Goal: Task Accomplishment & Management: Use online tool/utility

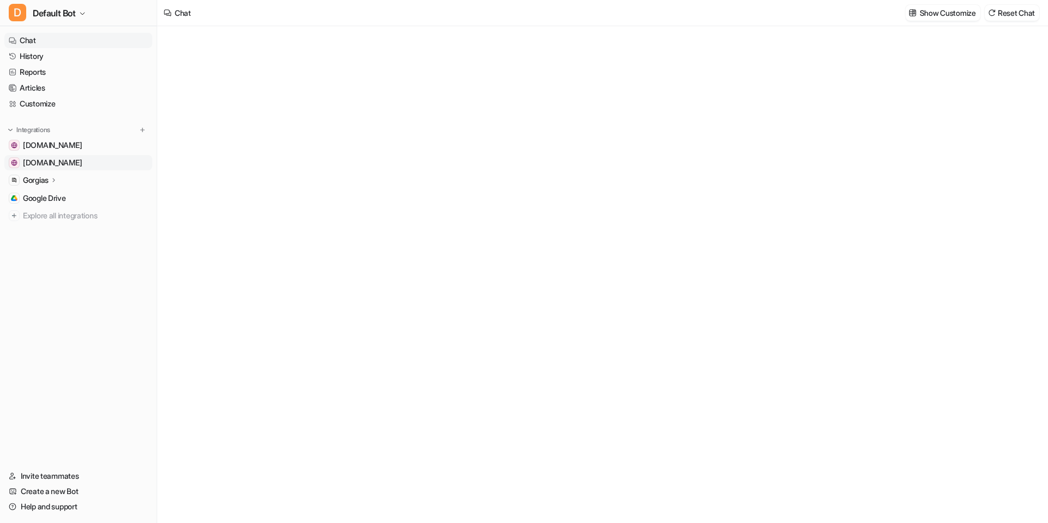
type textarea "**********"
click at [57, 182] on icon at bounding box center [54, 180] width 8 height 8
click at [61, 213] on link "Sources" at bounding box center [84, 211] width 136 height 15
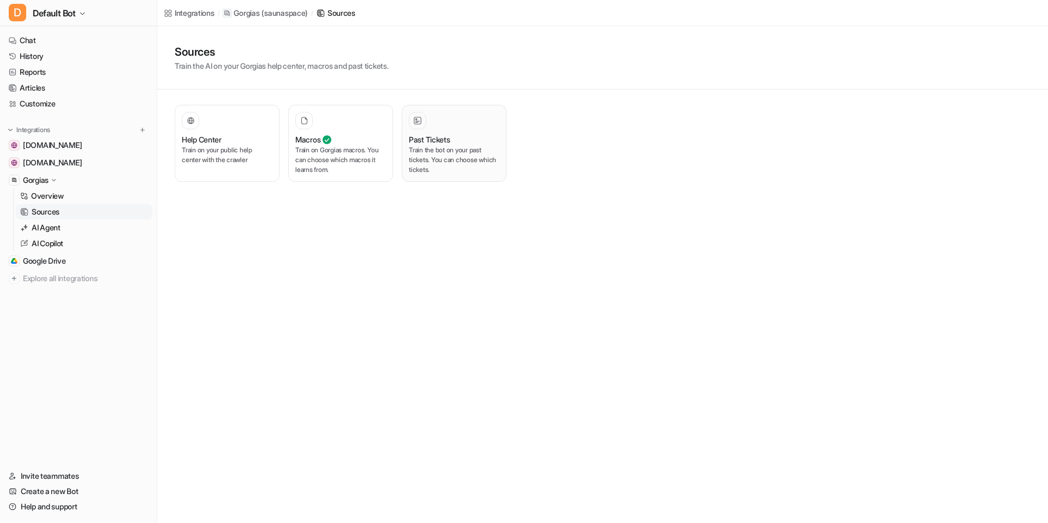
click at [442, 153] on p "Train the bot on your past tickets. You can choose which tickets." at bounding box center [454, 159] width 91 height 29
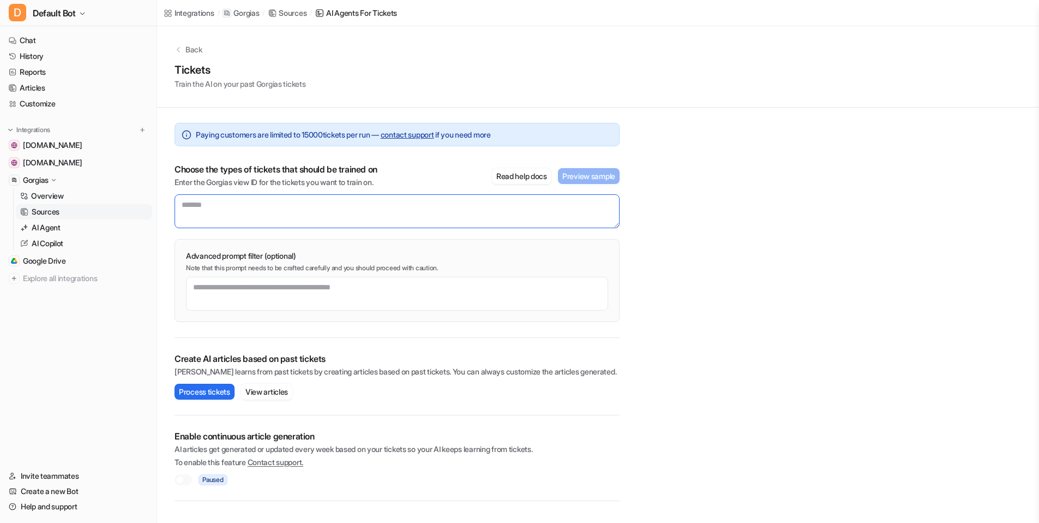
click at [384, 215] on textarea at bounding box center [397, 211] width 445 height 34
click at [511, 180] on button "Read help docs" at bounding box center [521, 176] width 59 height 16
click at [287, 205] on textarea at bounding box center [397, 211] width 445 height 34
click at [654, 372] on div "Back Tickets Train the AI on your past Gorgias tickets Paying customers are lim…" at bounding box center [598, 263] width 882 height 475
click at [207, 213] on textarea at bounding box center [397, 211] width 445 height 34
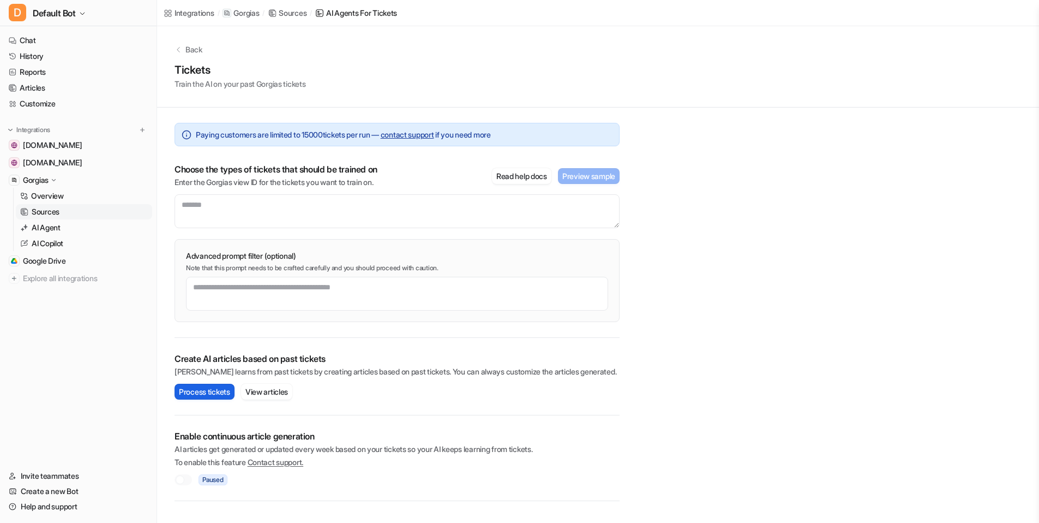
click at [181, 389] on button "Process tickets" at bounding box center [205, 392] width 60 height 16
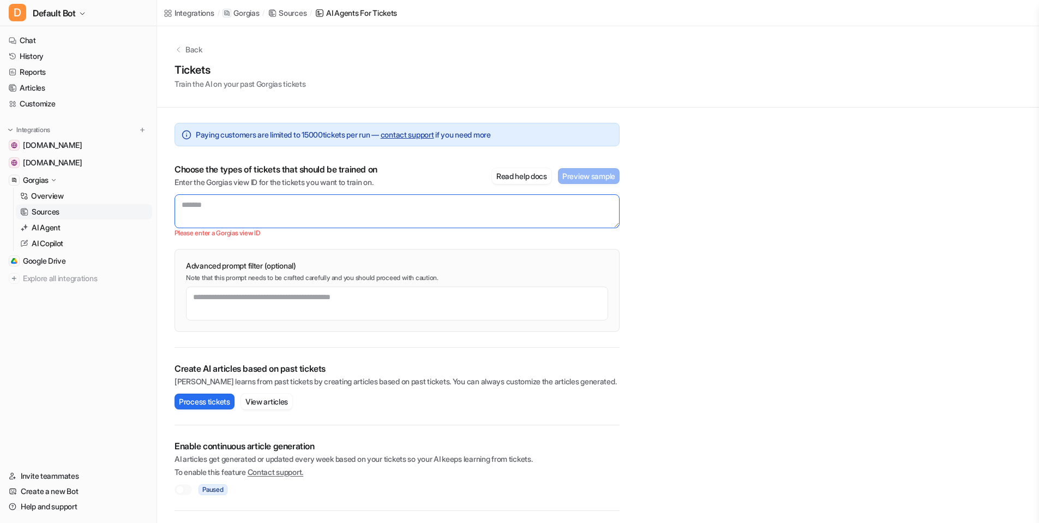
click at [239, 205] on textarea at bounding box center [397, 211] width 445 height 34
click at [273, 218] on textarea at bounding box center [397, 211] width 445 height 34
paste textarea "**********"
click at [733, 270] on div "**********" at bounding box center [598, 268] width 882 height 485
click at [286, 222] on textarea "**********" at bounding box center [397, 211] width 445 height 34
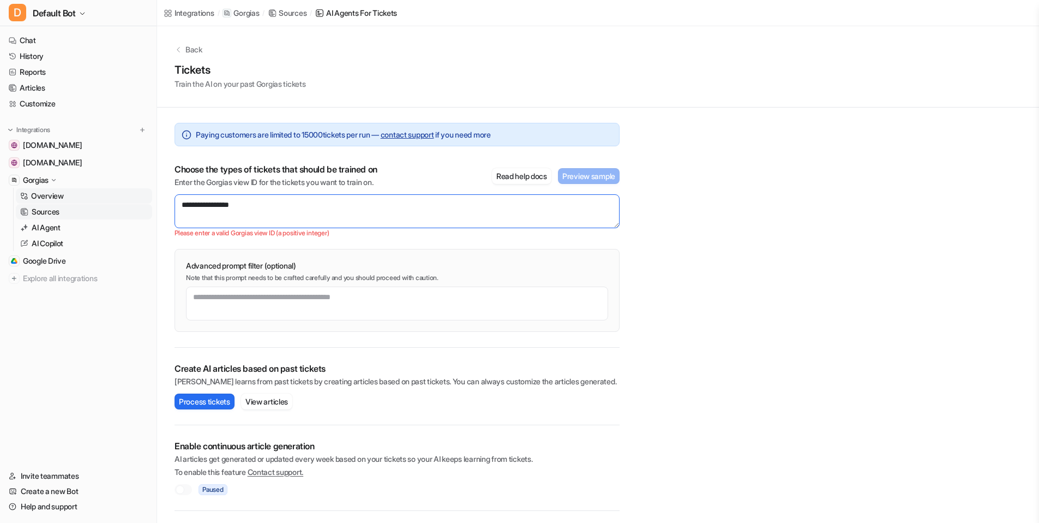
drag, startPoint x: 260, startPoint y: 207, endPoint x: 133, endPoint y: 201, distance: 126.7
click at [133, 201] on div "**********" at bounding box center [519, 261] width 1039 height 523
paste textarea "**********"
click at [683, 255] on div "**********" at bounding box center [598, 268] width 882 height 485
drag, startPoint x: 370, startPoint y: 204, endPoint x: 166, endPoint y: 189, distance: 204.6
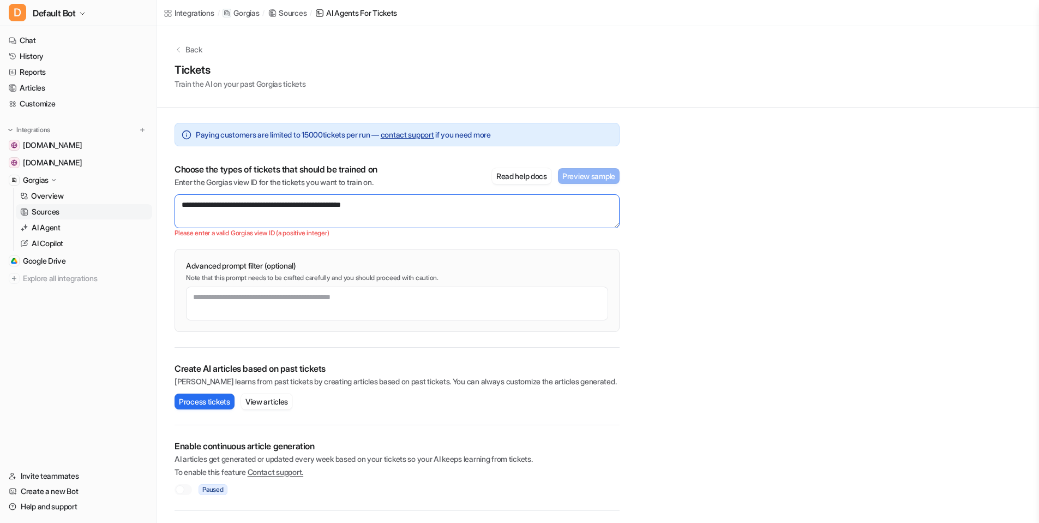
click at [166, 189] on div "**********" at bounding box center [397, 308] width 480 height 403
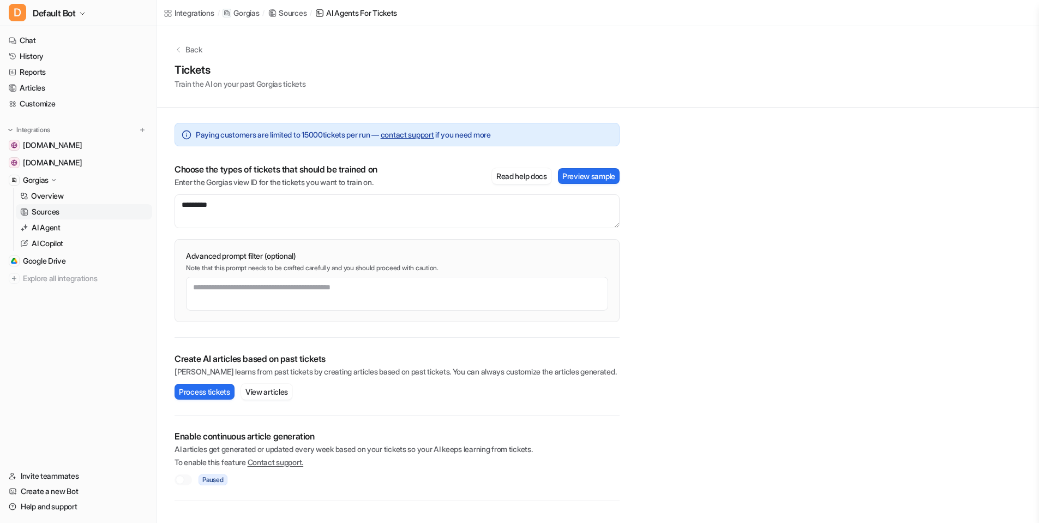
click at [838, 252] on div "Back Tickets Train the AI on your past Gorgias tickets Paying customers are lim…" at bounding box center [598, 263] width 882 height 475
click at [363, 219] on textarea "*********" at bounding box center [397, 211] width 445 height 34
click at [586, 181] on button "Preview sample" at bounding box center [589, 176] width 62 height 16
click at [1022, 11] on icon at bounding box center [1024, 13] width 4 height 4
drag, startPoint x: 223, startPoint y: 206, endPoint x: 168, endPoint y: 197, distance: 56.4
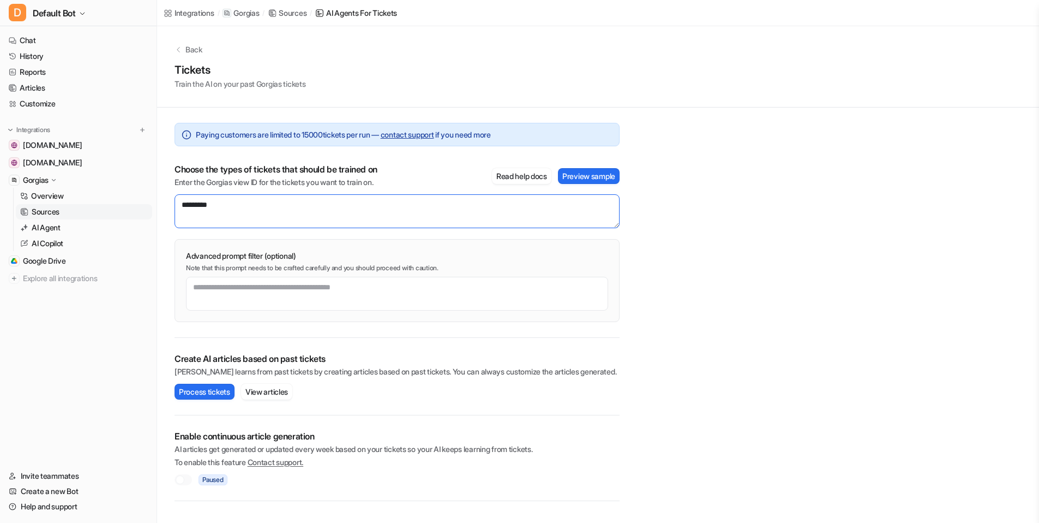
click at [168, 197] on div "Paying customers are limited to [PHONE_NUMBER] — contact support if you need mo…" at bounding box center [397, 303] width 480 height 393
paste textarea
type textarea "*******"
click at [583, 170] on button "Preview sample" at bounding box center [589, 176] width 62 height 16
click at [1026, 14] on icon at bounding box center [1024, 13] width 8 height 8
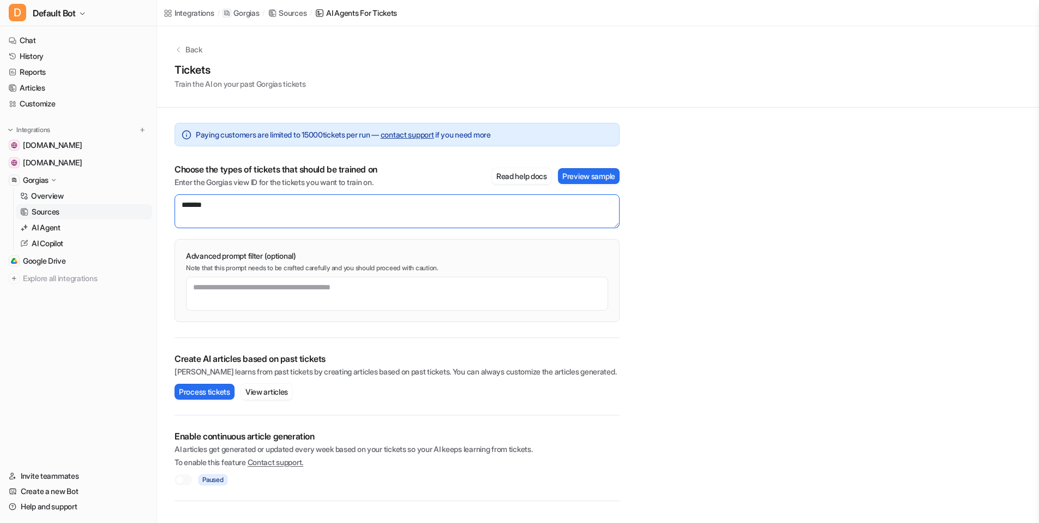
click at [218, 199] on textarea "*******" at bounding box center [397, 211] width 445 height 34
drag, startPoint x: 224, startPoint y: 202, endPoint x: 164, endPoint y: 201, distance: 60.0
click at [164, 201] on div "Paying customers are limited to [PHONE_NUMBER] — contact support if you need mo…" at bounding box center [397, 303] width 480 height 393
paste textarea "*********"
click at [712, 245] on div "Back Tickets Train the AI on your past Gorgias tickets Paying customers are lim…" at bounding box center [598, 263] width 882 height 475
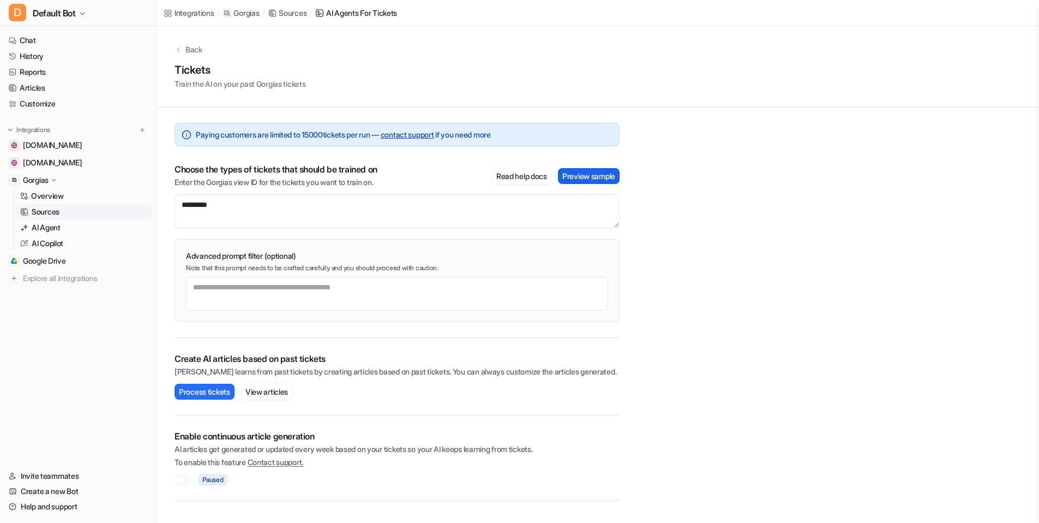
click at [586, 181] on button "Preview sample" at bounding box center [589, 176] width 62 height 16
click at [1029, 10] on button at bounding box center [1024, 13] width 13 height 13
drag, startPoint x: 229, startPoint y: 206, endPoint x: 141, endPoint y: 201, distance: 87.4
click at [141, 201] on div "D Default Bot Chat History Reports Articles Customize Integrations [DOMAIN_NAME…" at bounding box center [519, 261] width 1039 height 523
paste textarea
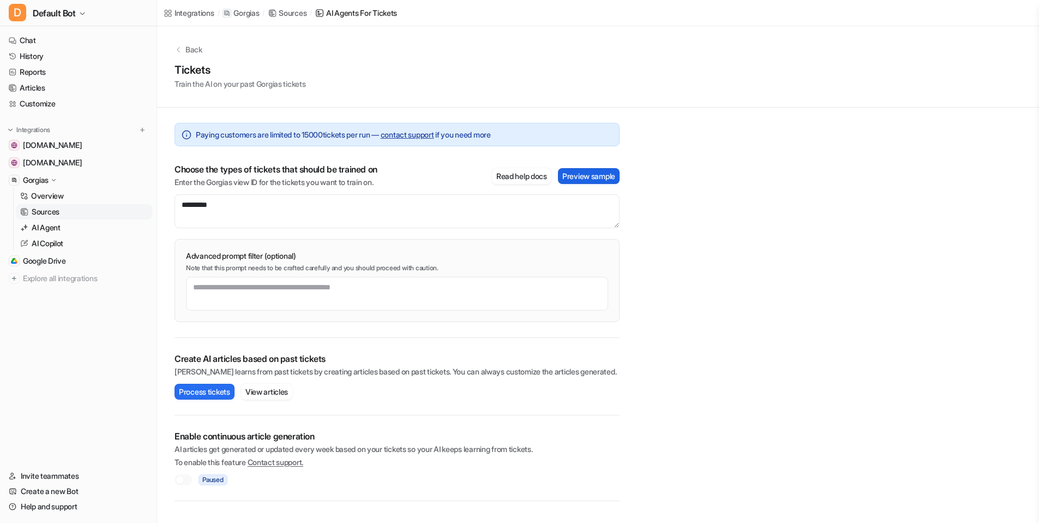
click at [593, 171] on button "Preview sample" at bounding box center [589, 176] width 62 height 16
click at [1027, 13] on icon at bounding box center [1024, 13] width 8 height 8
drag, startPoint x: 229, startPoint y: 204, endPoint x: 146, endPoint y: 204, distance: 83.5
click at [146, 204] on div "D Default Bot Chat History Reports Articles Customize Integrations [DOMAIN_NAME…" at bounding box center [519, 261] width 1039 height 523
paste textarea
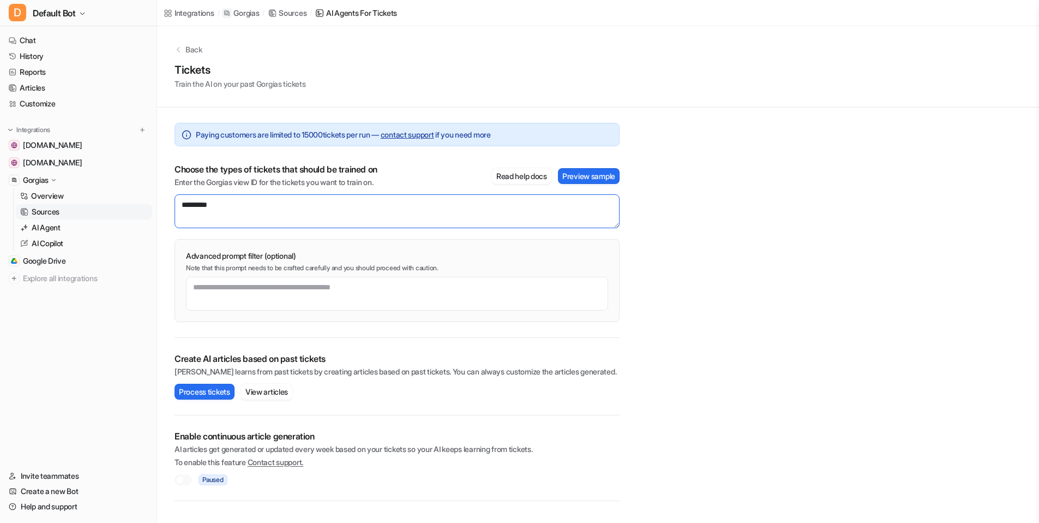
type textarea "*********"
click at [719, 286] on div "Back Tickets Train the AI on your past Gorgias tickets Paying customers are lim…" at bounding box center [598, 263] width 882 height 475
click at [569, 169] on button "Preview sample" at bounding box center [589, 176] width 62 height 16
click at [1026, 15] on icon at bounding box center [1024, 13] width 4 height 4
click at [253, 391] on button "View articles" at bounding box center [266, 392] width 51 height 16
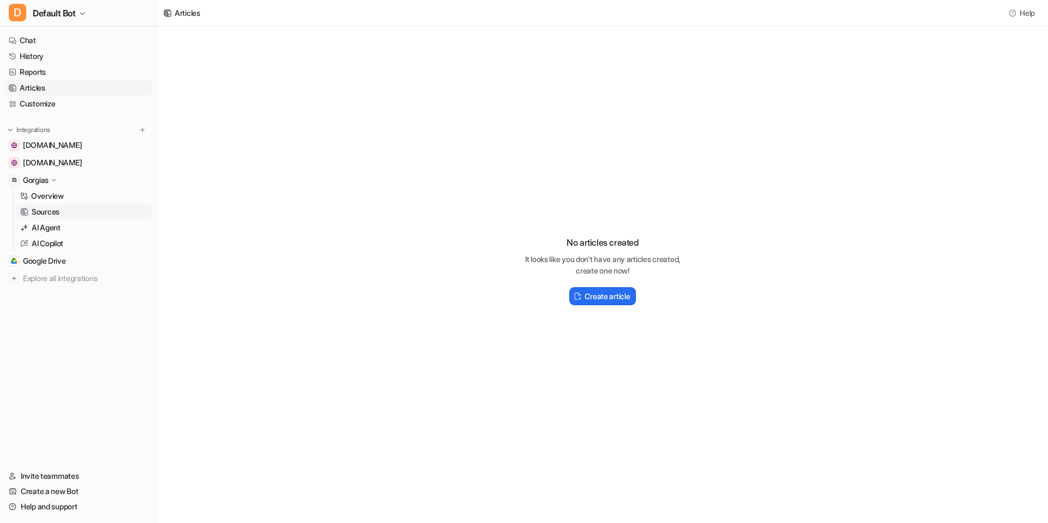
click at [73, 214] on link "Sources" at bounding box center [84, 211] width 136 height 15
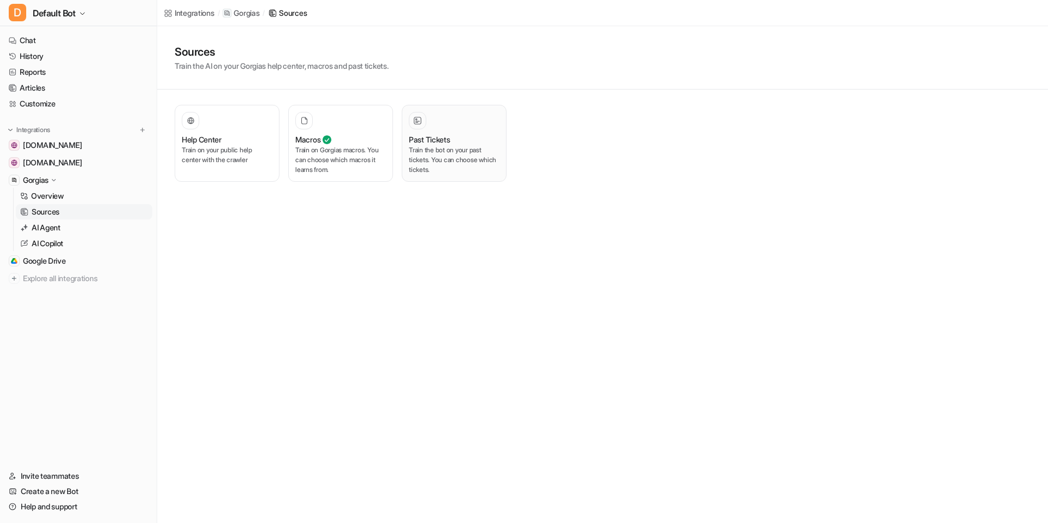
click at [417, 146] on p "Train the bot on your past tickets. You can choose which tickets." at bounding box center [454, 159] width 91 height 29
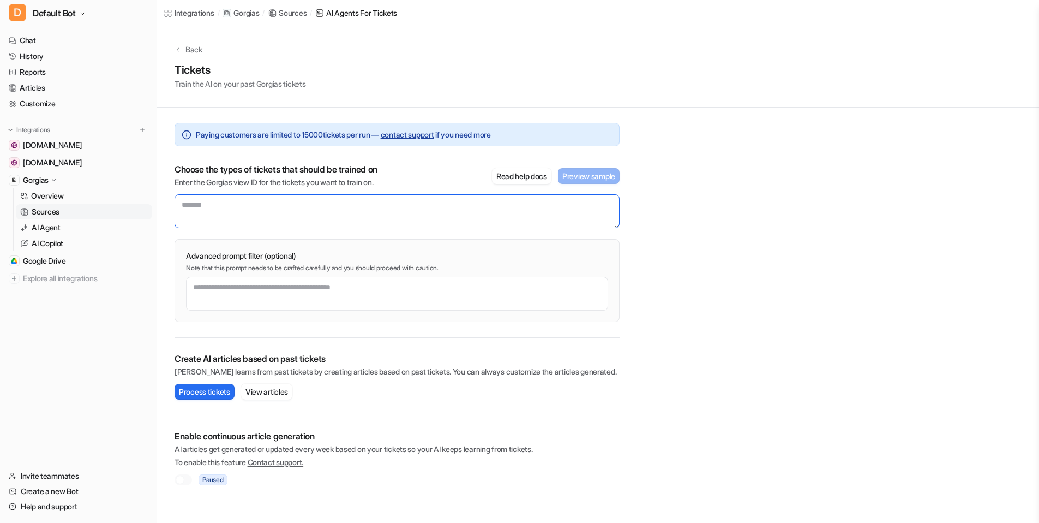
click at [291, 211] on textarea at bounding box center [397, 211] width 445 height 34
paste textarea "*********"
type textarea "*********"
click at [210, 393] on button "Process tickets" at bounding box center [205, 392] width 60 height 16
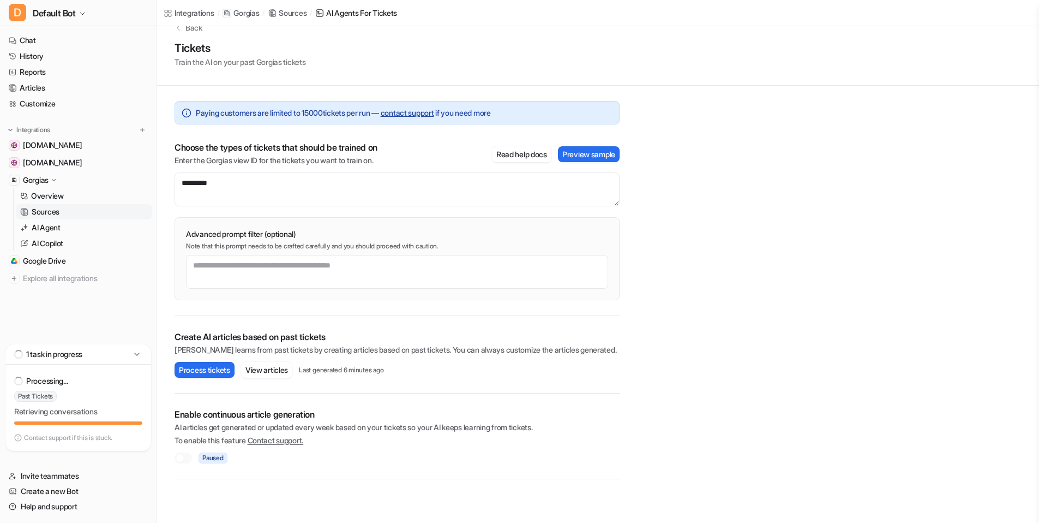
scroll to position [53, 0]
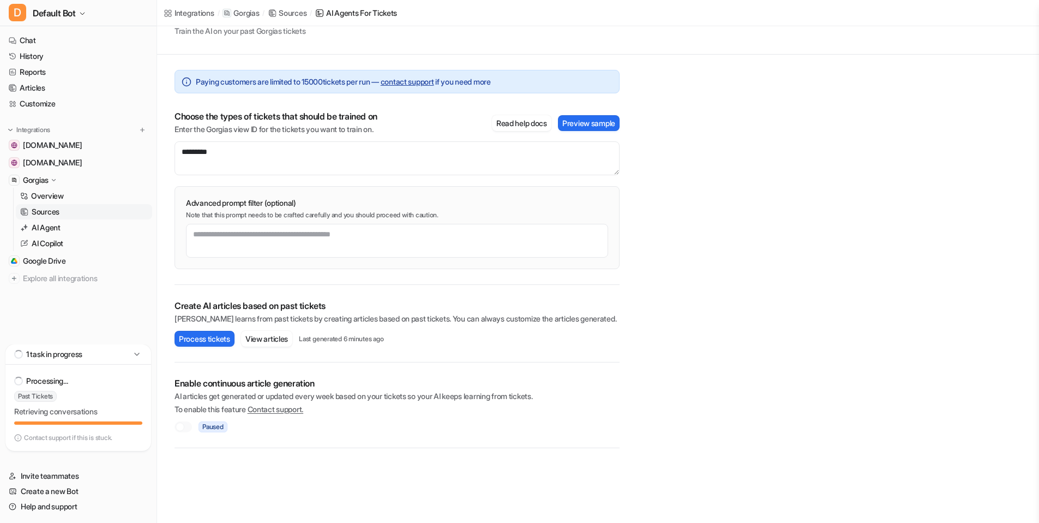
click at [73, 437] on p "Contact support if this is stuck." at bounding box center [68, 437] width 88 height 9
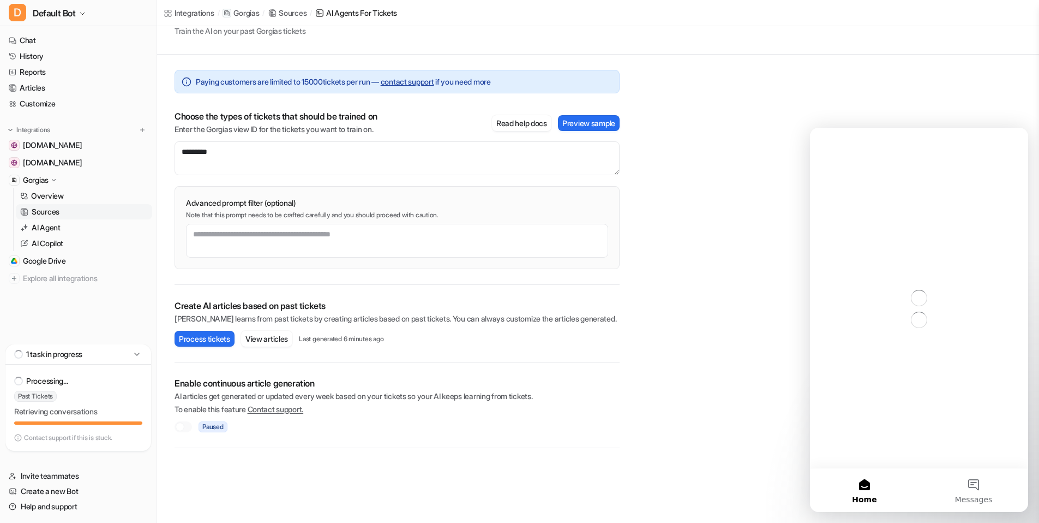
scroll to position [0, 0]
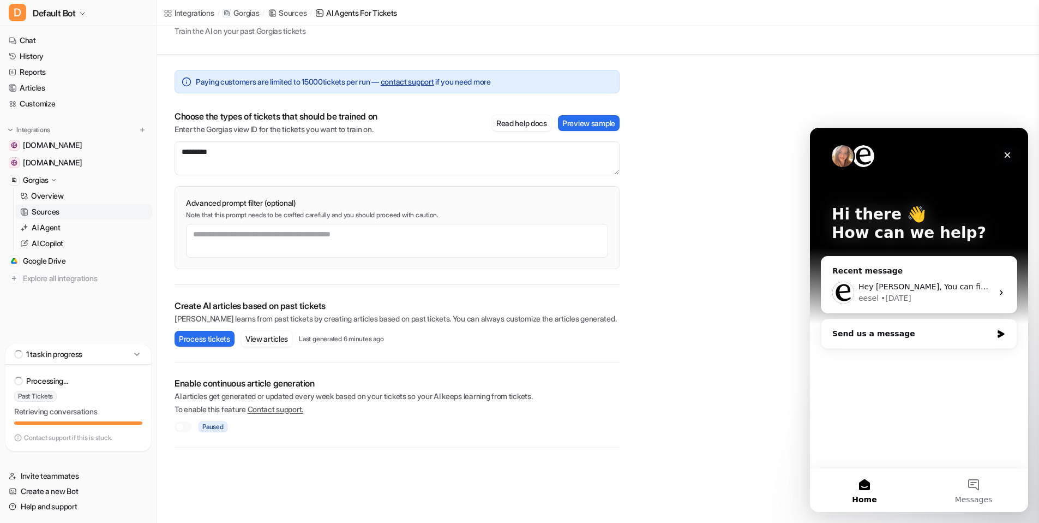
click at [1009, 152] on icon "Close" at bounding box center [1007, 155] width 9 height 9
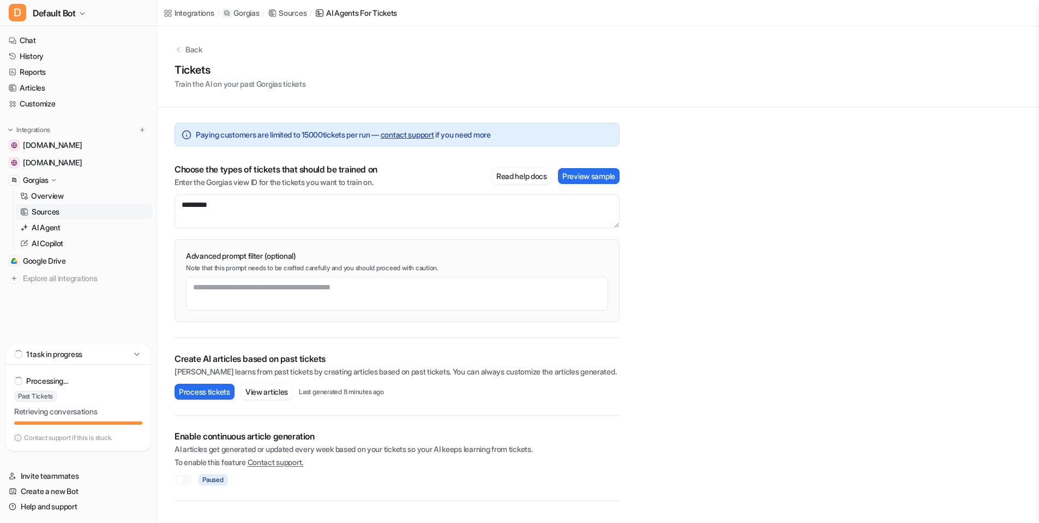
click at [68, 434] on p "Contact support if this is stuck." at bounding box center [68, 437] width 88 height 9
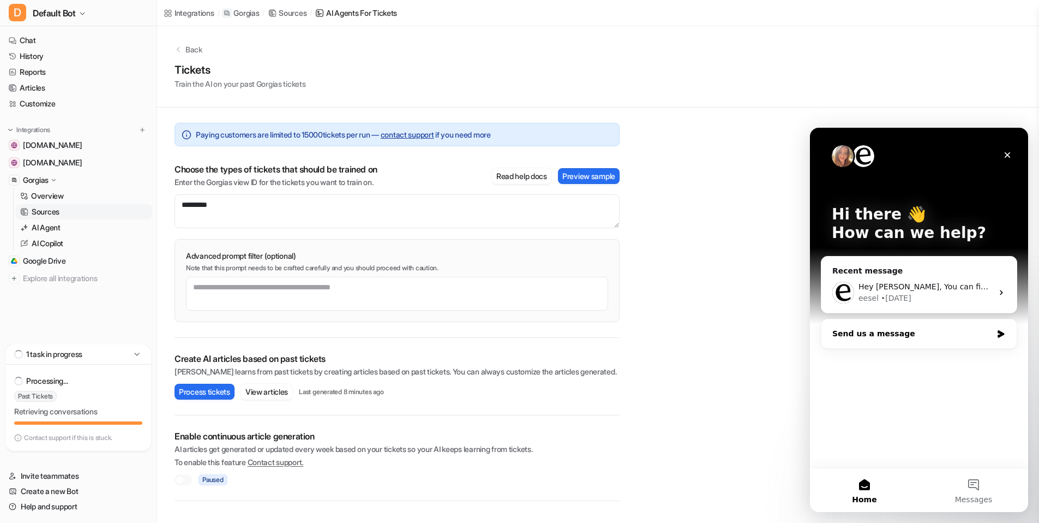
click at [905, 344] on div "Send us a message" at bounding box center [919, 333] width 195 height 29
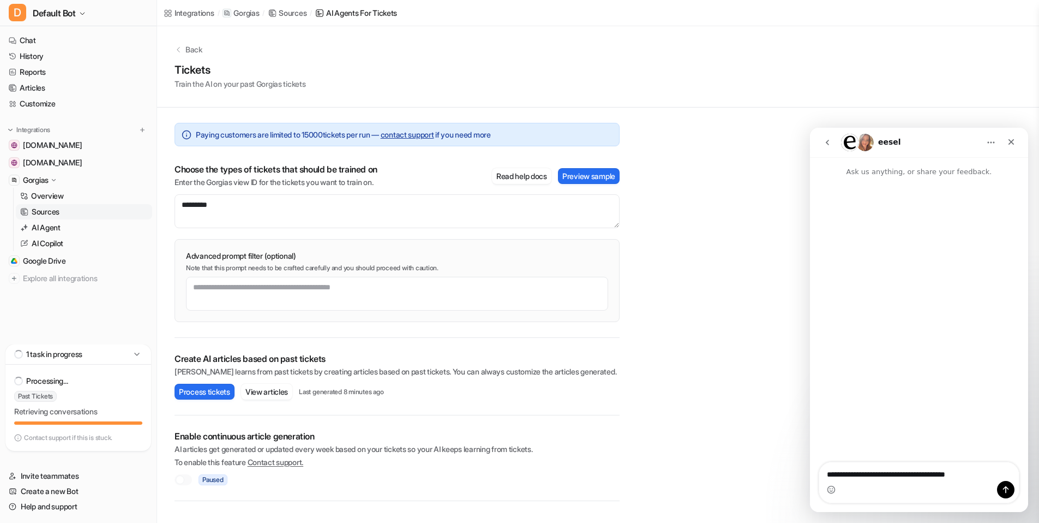
type textarea "**********"
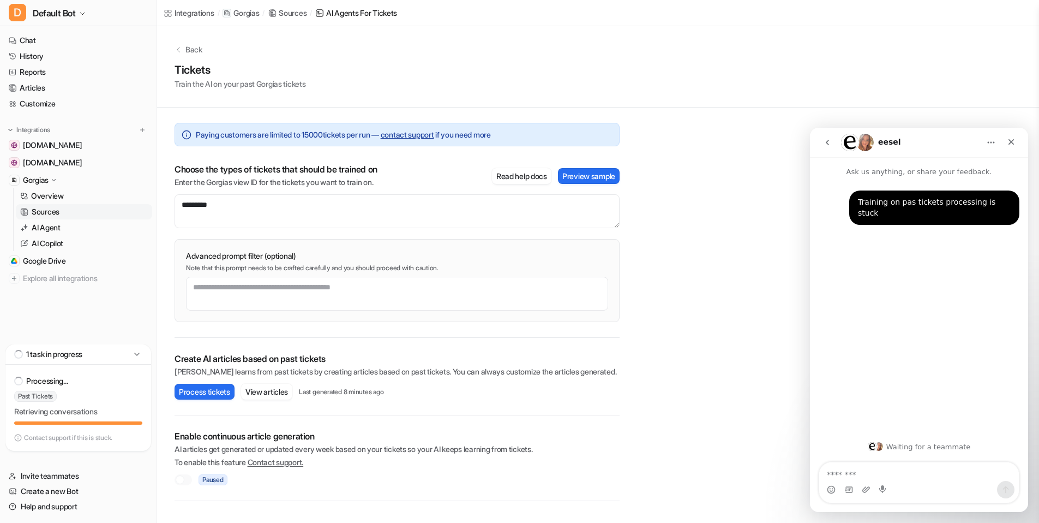
click at [918, 206] on div "Training on pas tickets processing is stuck" at bounding box center [934, 207] width 153 height 21
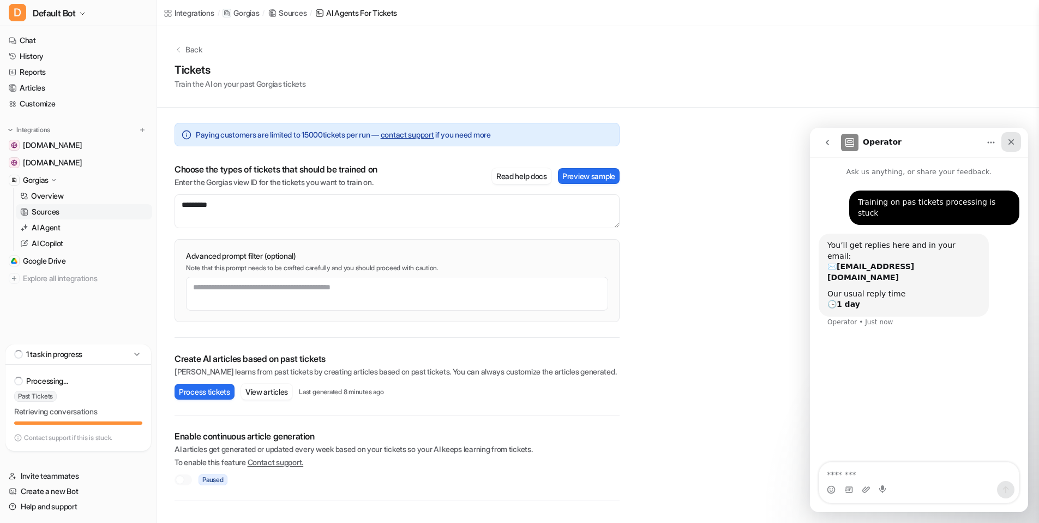
click at [1005, 143] on div "Close" at bounding box center [1012, 142] width 20 height 20
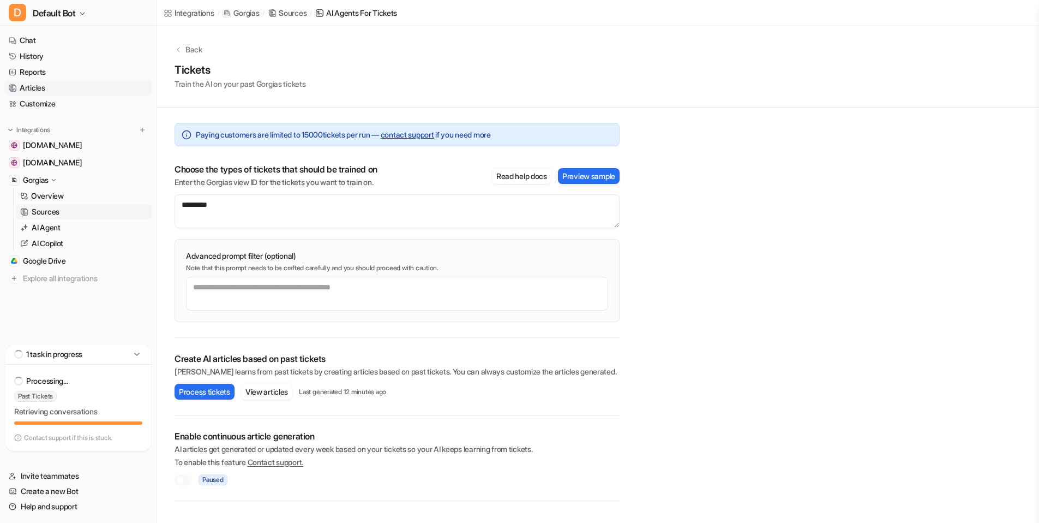
click at [41, 90] on link "Articles" at bounding box center [78, 87] width 148 height 15
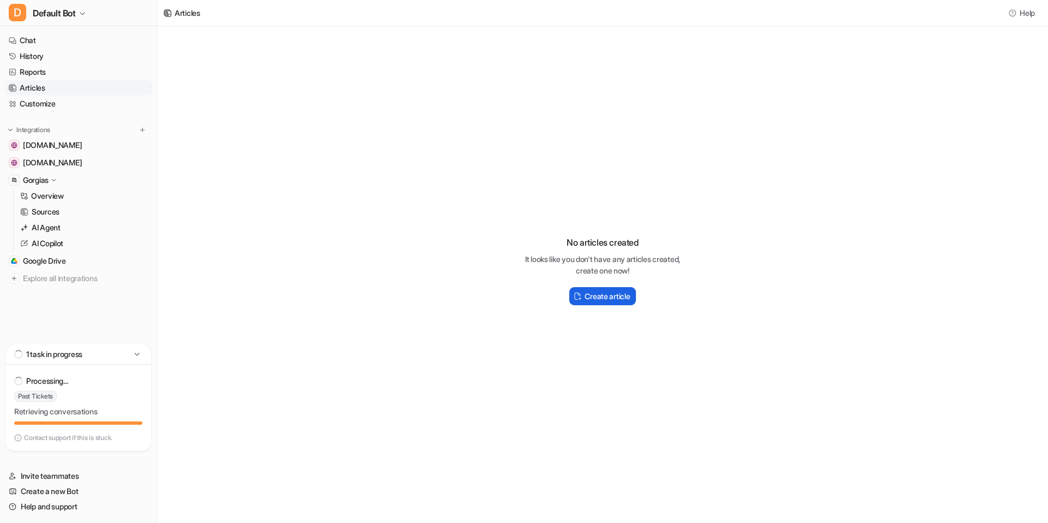
click at [601, 292] on h2 "Create article" at bounding box center [606, 295] width 45 height 11
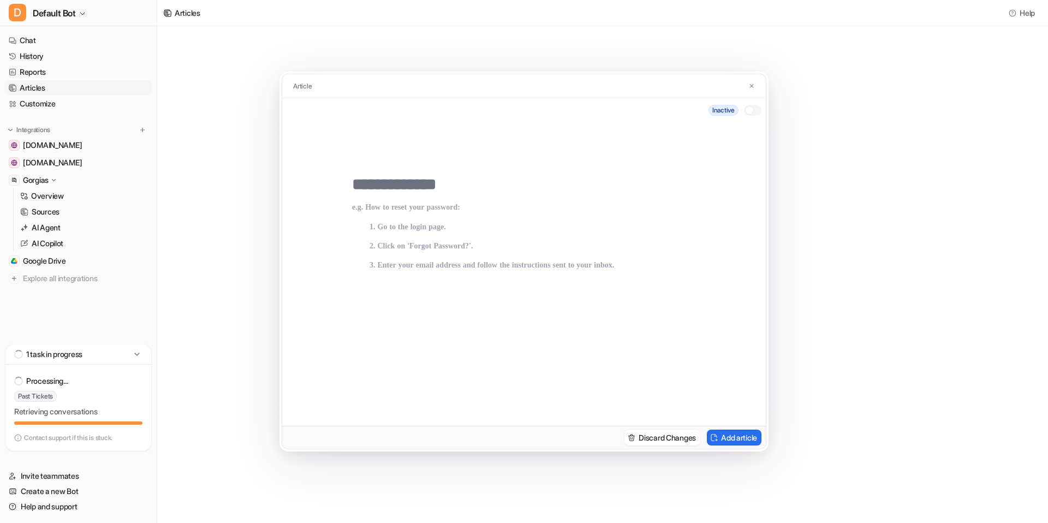
click at [426, 210] on p at bounding box center [524, 303] width 344 height 201
click at [421, 190] on input "text" at bounding box center [524, 185] width 344 height 20
type input "**********"
click at [412, 232] on p at bounding box center [524, 303] width 344 height 201
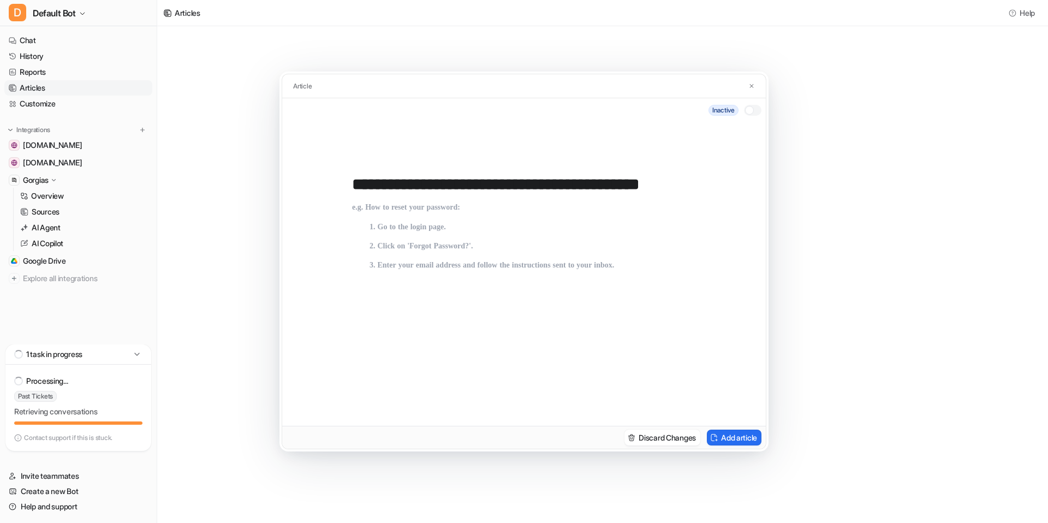
scroll to position [0, 0]
click at [692, 189] on input "**********" at bounding box center [524, 185] width 344 height 20
drag, startPoint x: 352, startPoint y: 185, endPoint x: 768, endPoint y: 208, distance: 417.0
click at [768, 208] on div "**********" at bounding box center [524, 261] width 1048 height 523
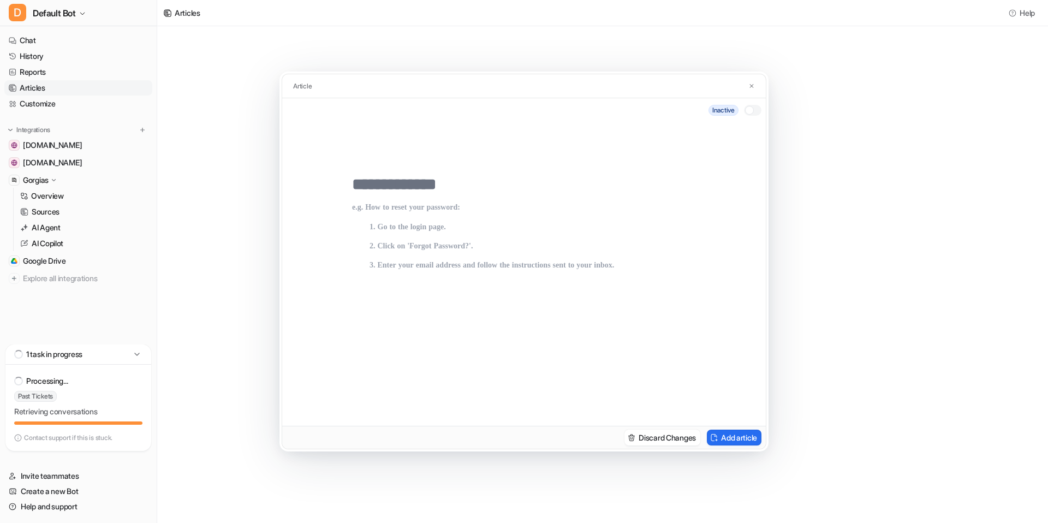
scroll to position [0, 0]
type input "**********"
click at [419, 207] on p at bounding box center [524, 303] width 344 height 201
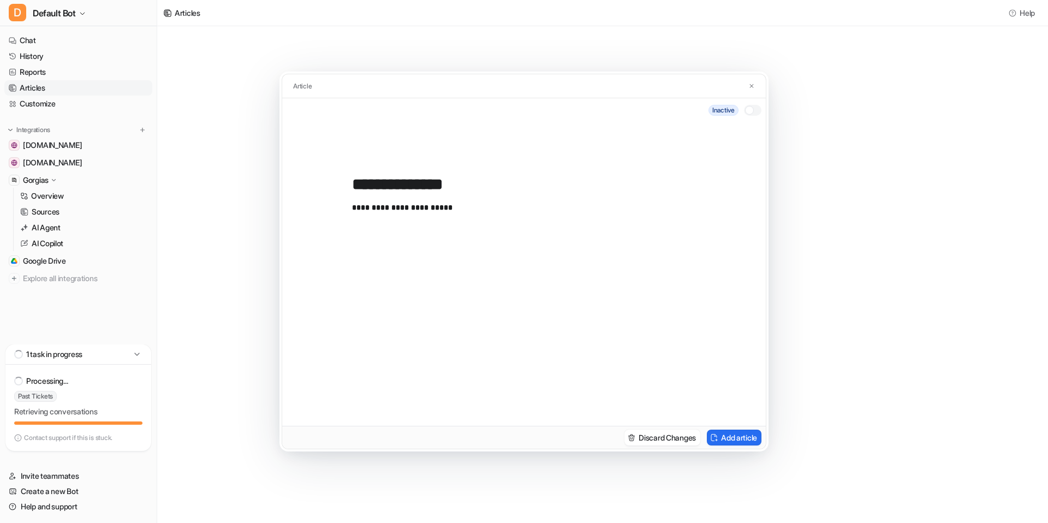
click at [375, 240] on p "**********" at bounding box center [524, 303] width 344 height 201
click at [437, 223] on p "**********" at bounding box center [524, 303] width 344 height 201
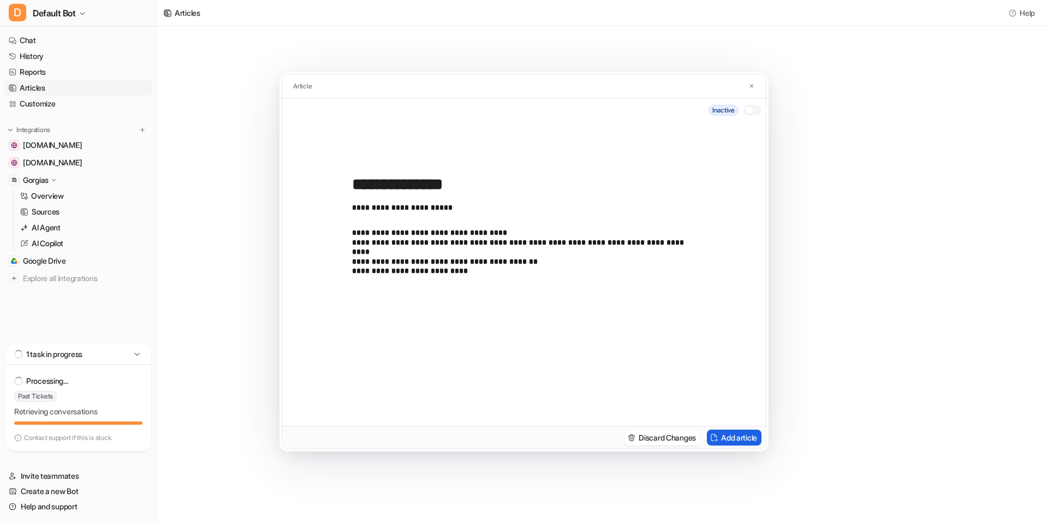
click at [730, 434] on button "Add article" at bounding box center [734, 437] width 55 height 16
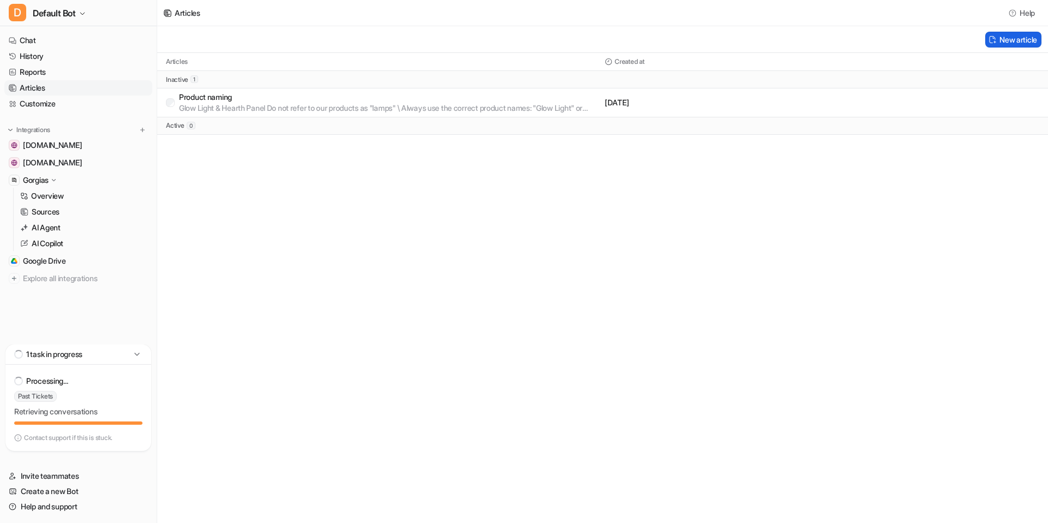
click at [1004, 41] on button "New article" at bounding box center [1013, 40] width 56 height 16
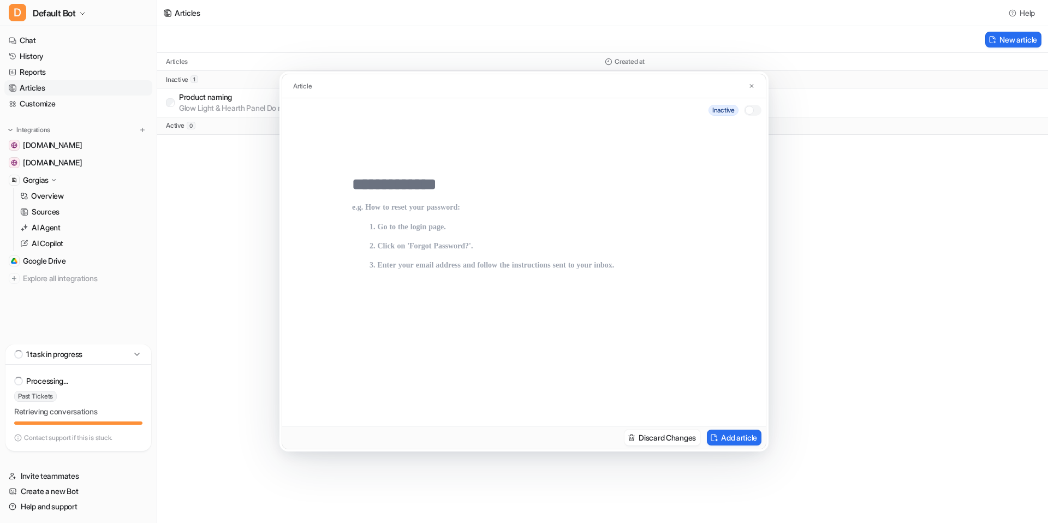
click at [428, 188] on input "text" at bounding box center [524, 185] width 344 height 20
type input "**********"
click at [386, 210] on p at bounding box center [524, 303] width 344 height 201
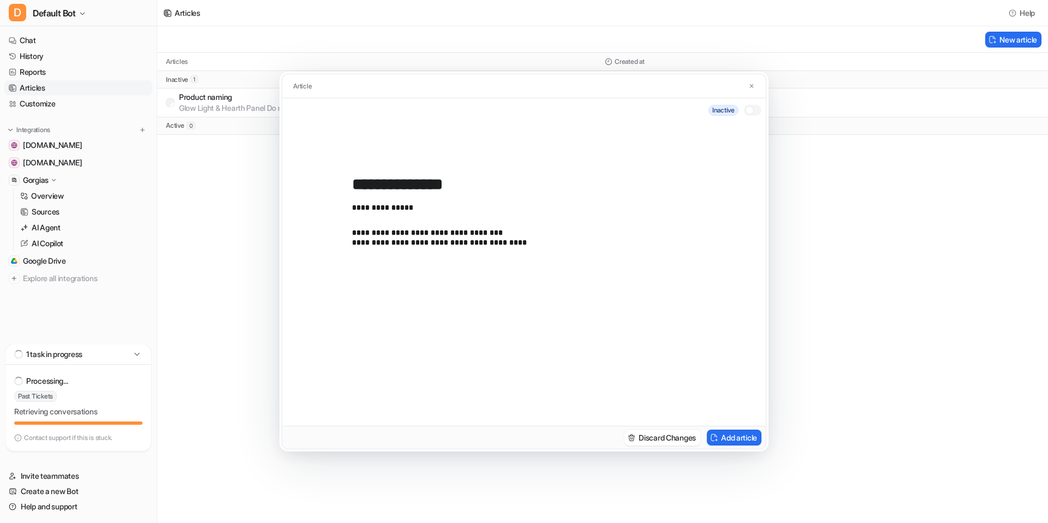
click at [458, 242] on p "**********" at bounding box center [524, 242] width 344 height 29
click at [534, 244] on p "**********" at bounding box center [524, 242] width 344 height 29
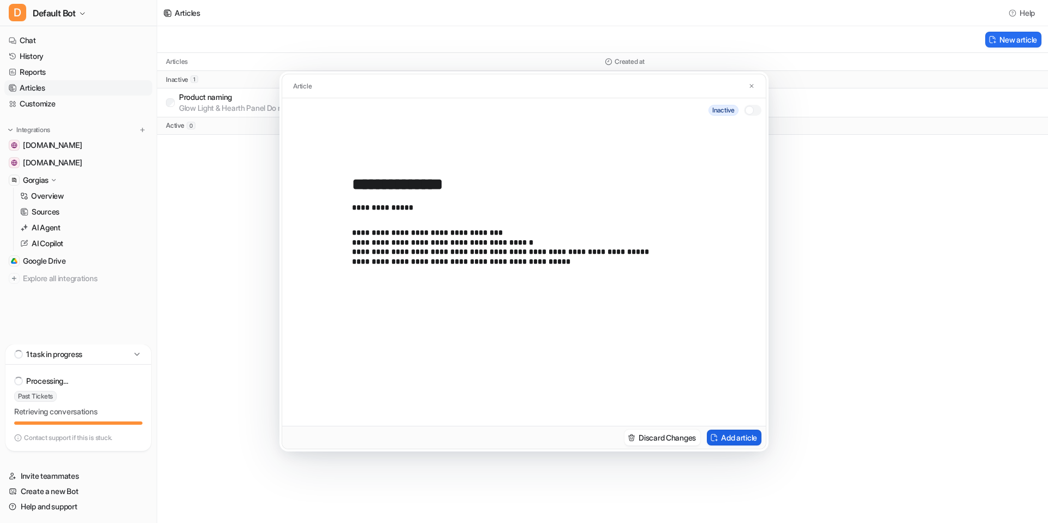
click at [738, 443] on button "Add article" at bounding box center [734, 437] width 55 height 16
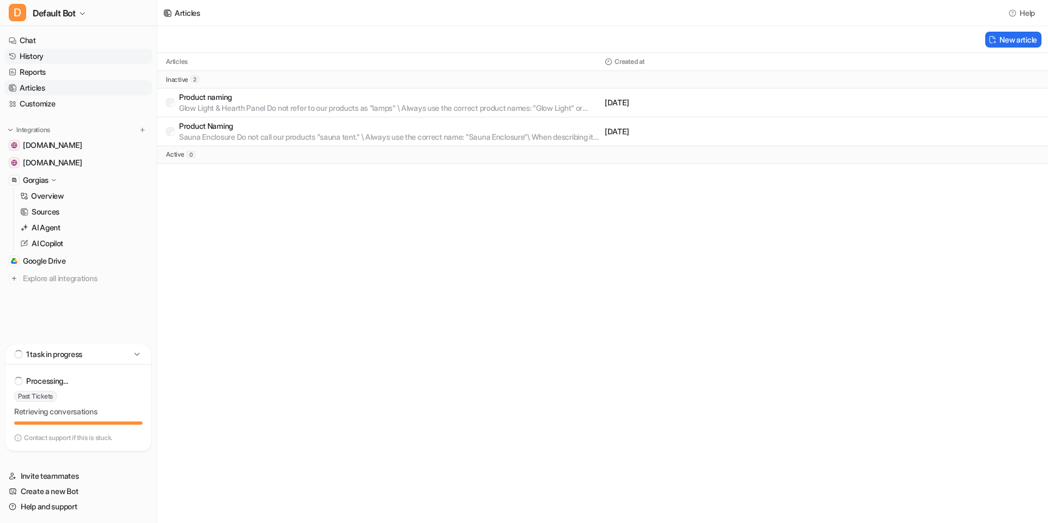
click at [37, 53] on link "History" at bounding box center [78, 56] width 148 height 15
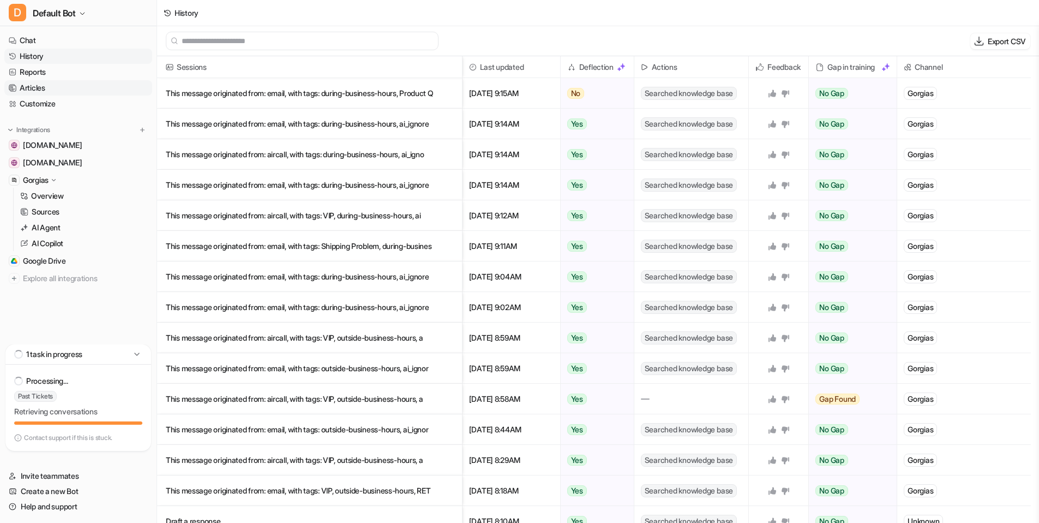
click at [57, 86] on link "Articles" at bounding box center [78, 87] width 148 height 15
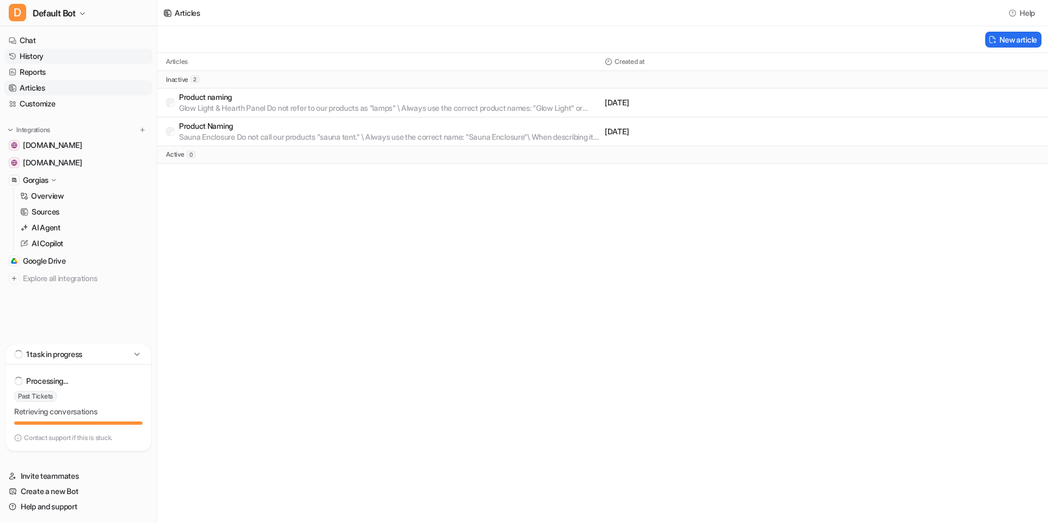
click at [82, 55] on link "History" at bounding box center [78, 56] width 148 height 15
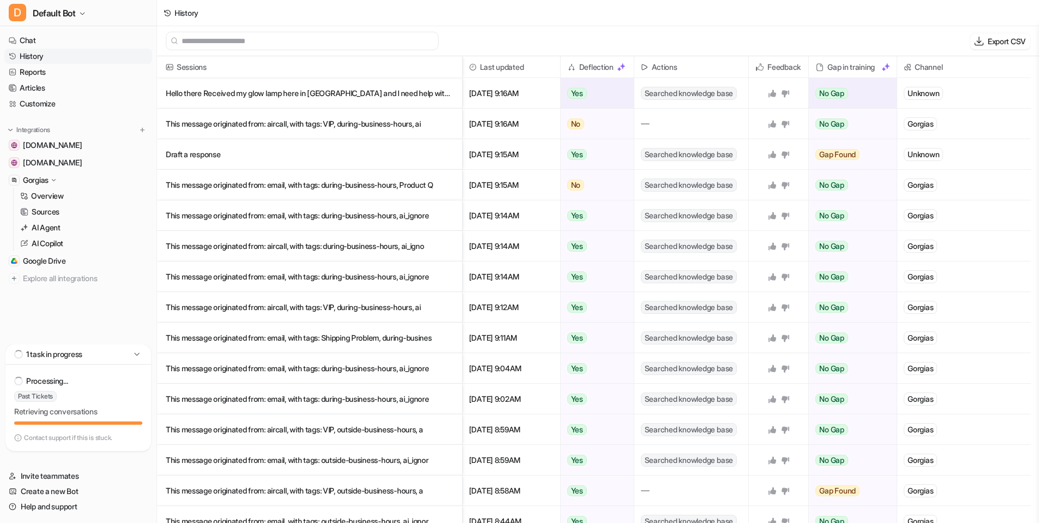
click at [788, 95] on icon at bounding box center [785, 93] width 9 height 9
click at [387, 126] on p "This message originated from: aircall, with tags: VIP, during-business-hours, ai" at bounding box center [310, 124] width 288 height 31
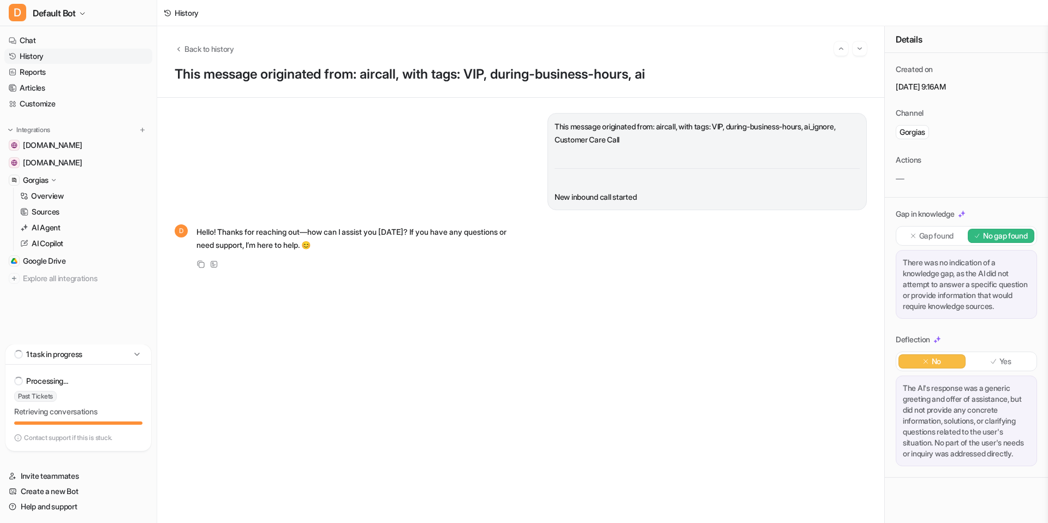
click at [939, 231] on p "Gap found" at bounding box center [936, 235] width 34 height 11
click at [940, 339] on img at bounding box center [937, 340] width 8 height 8
click at [1013, 361] on div "Yes" at bounding box center [1000, 361] width 67 height 14
click at [62, 65] on link "Reports" at bounding box center [78, 71] width 148 height 15
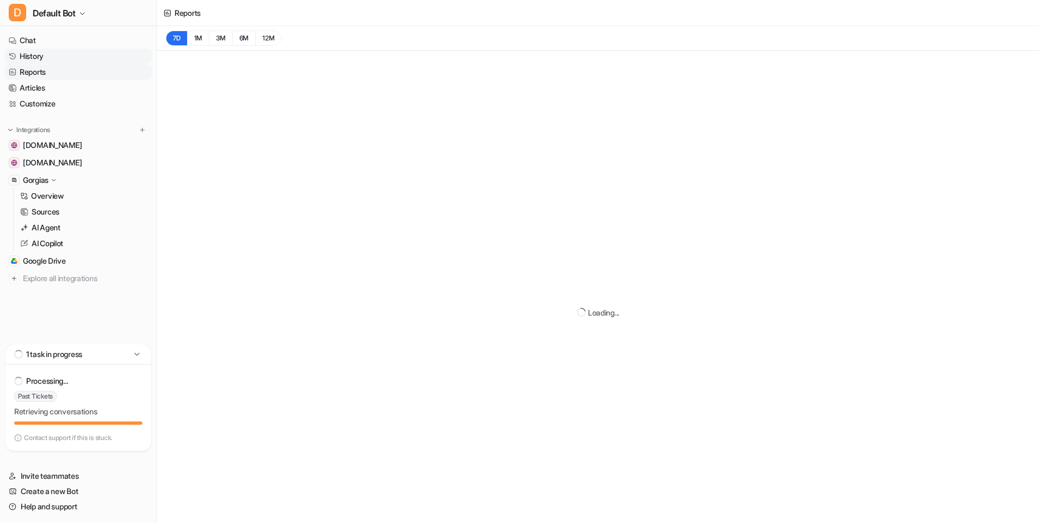
click at [63, 55] on link "History" at bounding box center [78, 56] width 148 height 15
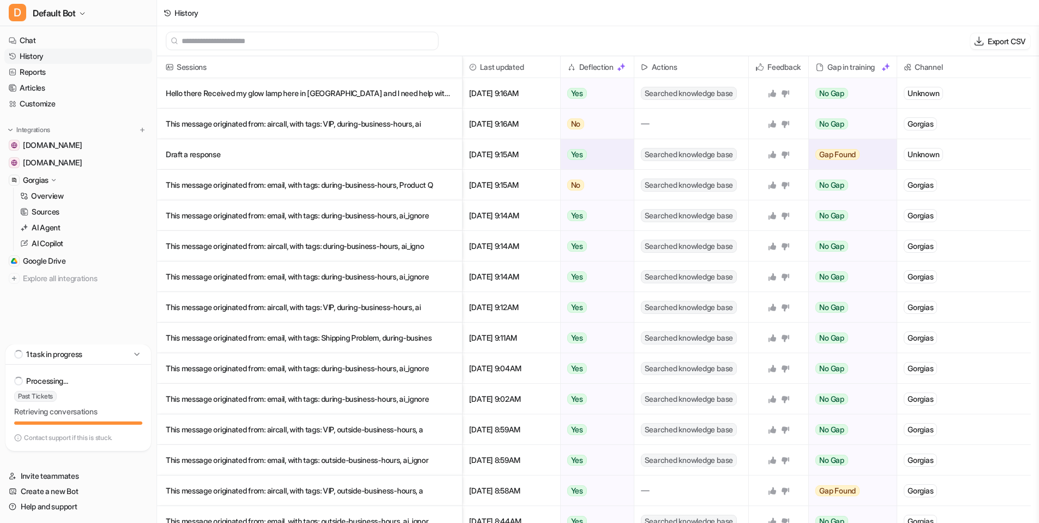
click at [324, 147] on p "Draft a response" at bounding box center [310, 154] width 288 height 31
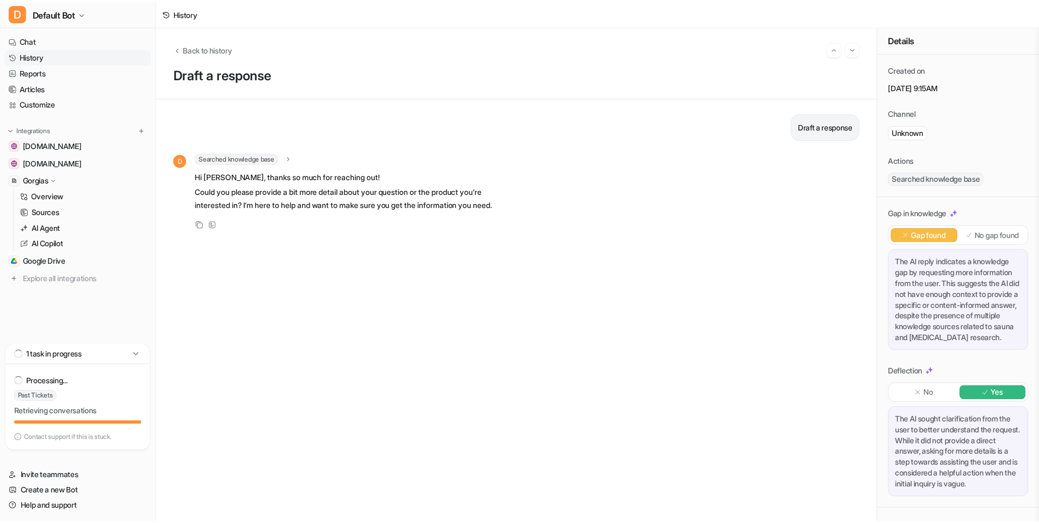
scroll to position [30, 0]
click at [63, 55] on link "History" at bounding box center [78, 56] width 148 height 15
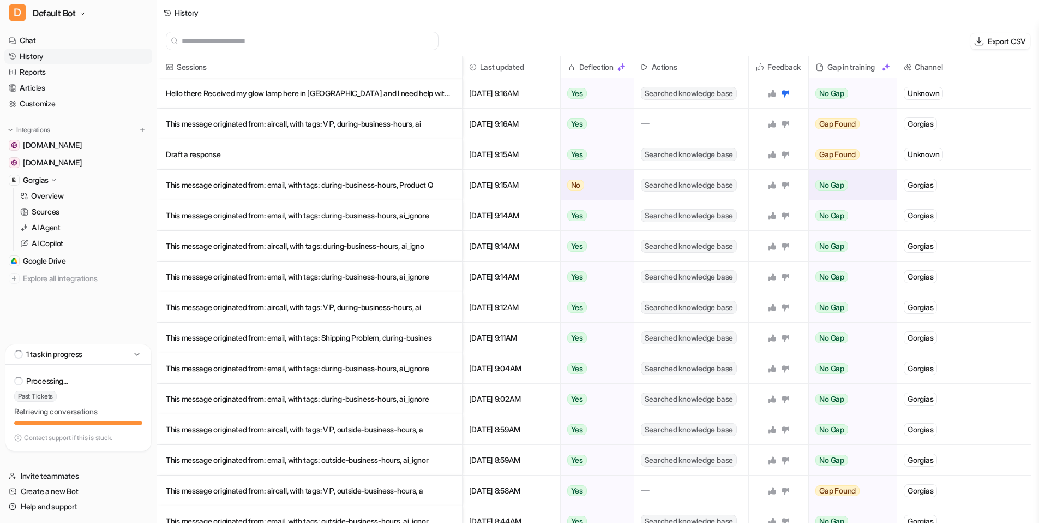
click at [281, 189] on p "This message originated from: email, with tags: during-business-hours, Product Q" at bounding box center [310, 185] width 288 height 31
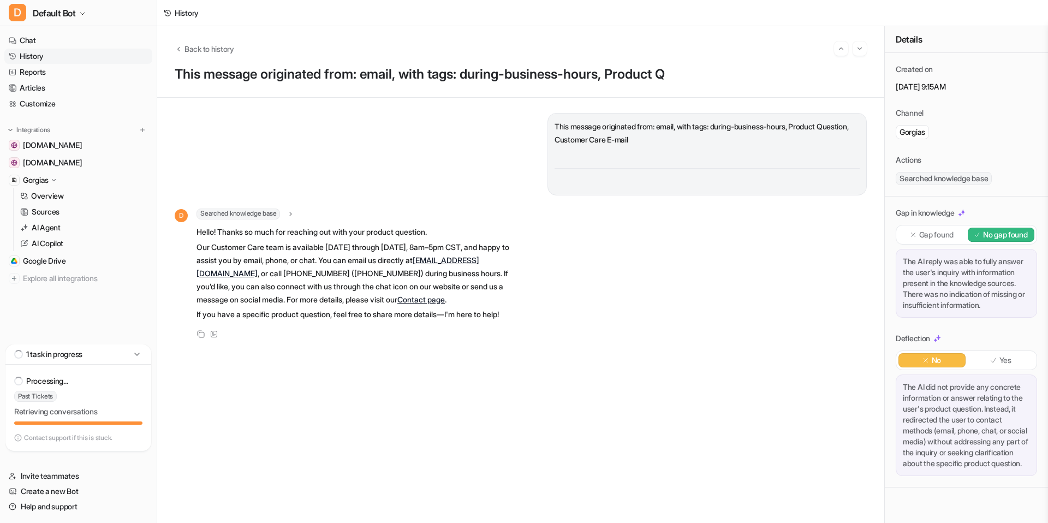
click at [68, 57] on link "History" at bounding box center [78, 56] width 148 height 15
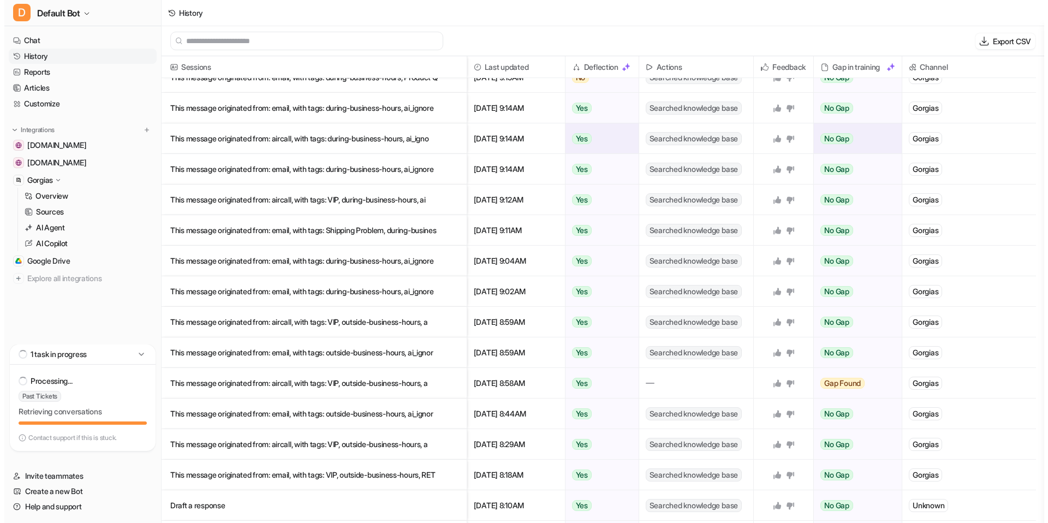
scroll to position [115, 0]
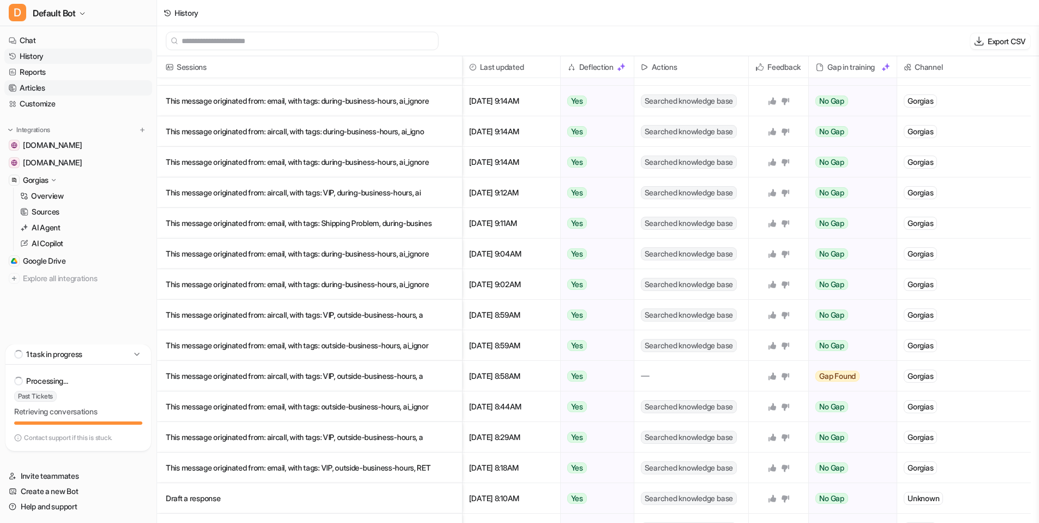
click at [66, 83] on link "Articles" at bounding box center [78, 87] width 148 height 15
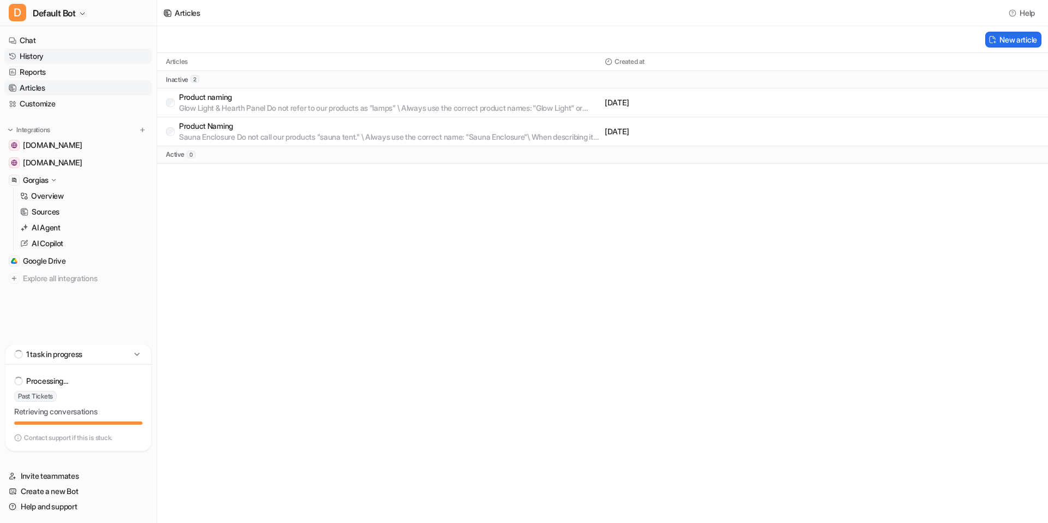
click at [79, 54] on link "History" at bounding box center [78, 56] width 148 height 15
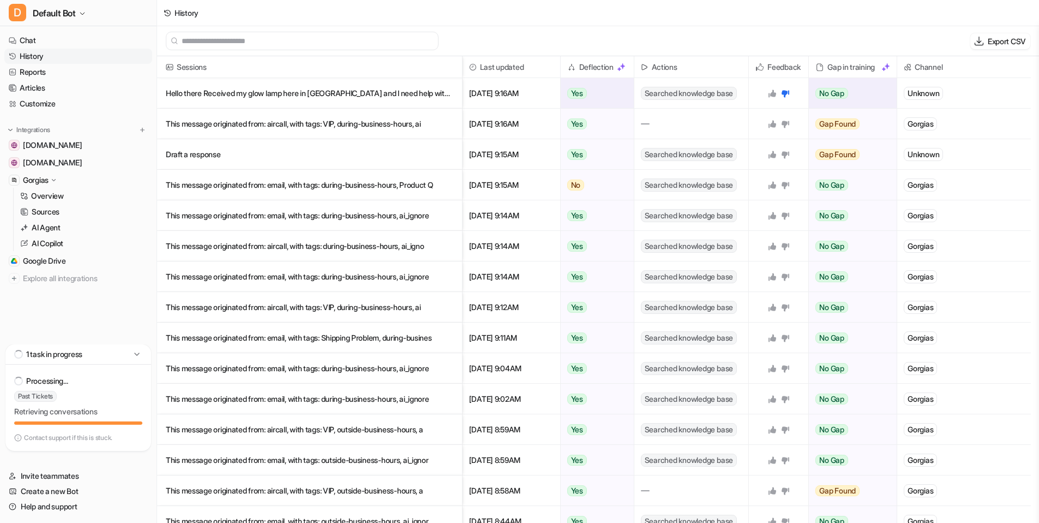
click at [338, 98] on p "Hello there Received my glow lamp here in [GEOGRAPHIC_DATA] and I need help wit…" at bounding box center [310, 93] width 288 height 31
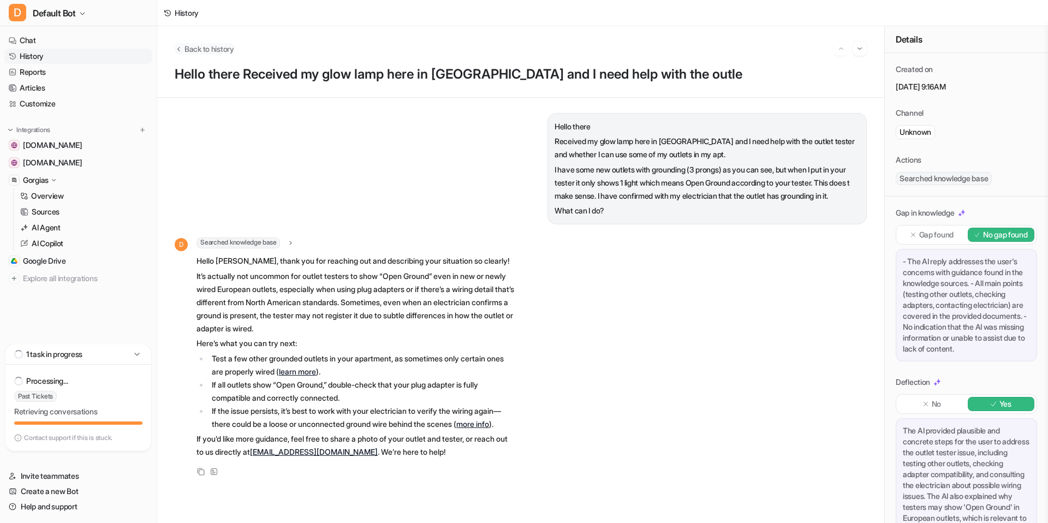
click at [195, 47] on span "Back to history" at bounding box center [209, 48] width 50 height 11
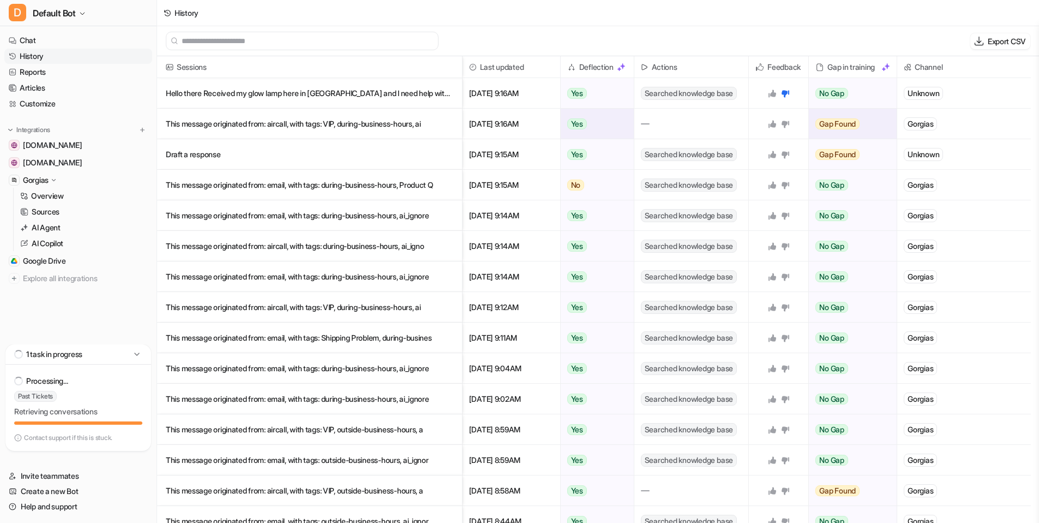
click at [281, 116] on p "This message originated from: aircall, with tags: VIP, during-business-hours, ai" at bounding box center [310, 124] width 288 height 31
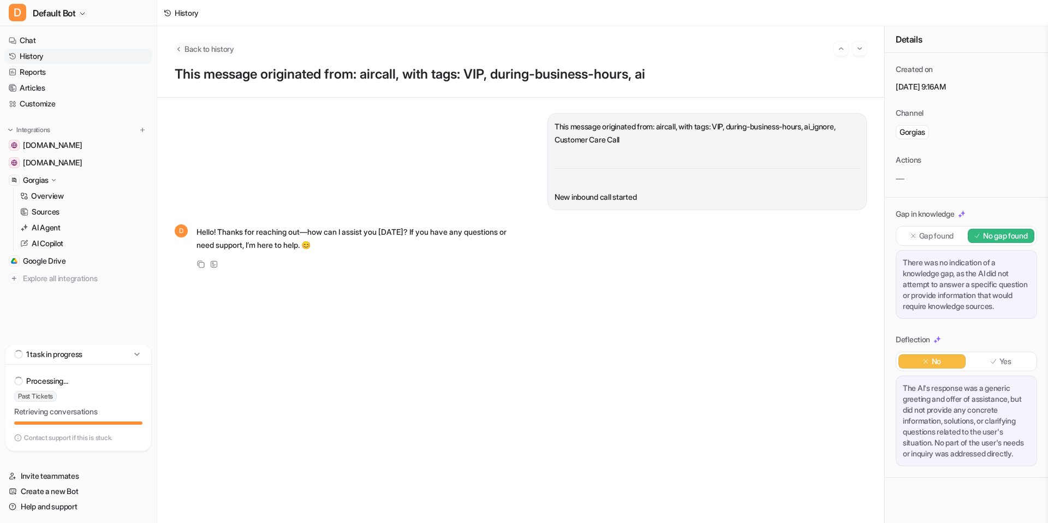
click at [200, 53] on span "Back to history" at bounding box center [209, 48] width 50 height 11
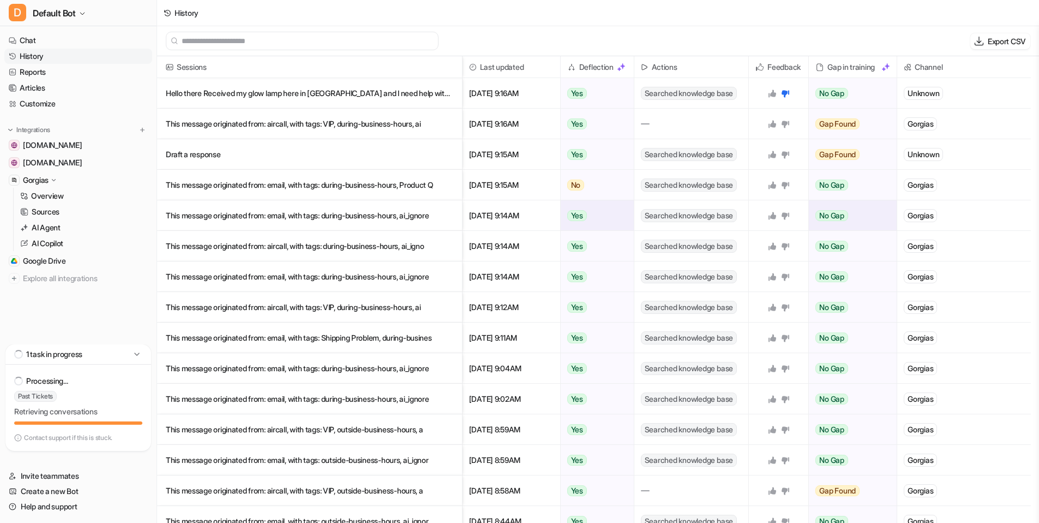
click at [318, 208] on p "This message originated from: email, with tags: during-business-hours, ai_ignore" at bounding box center [310, 215] width 288 height 31
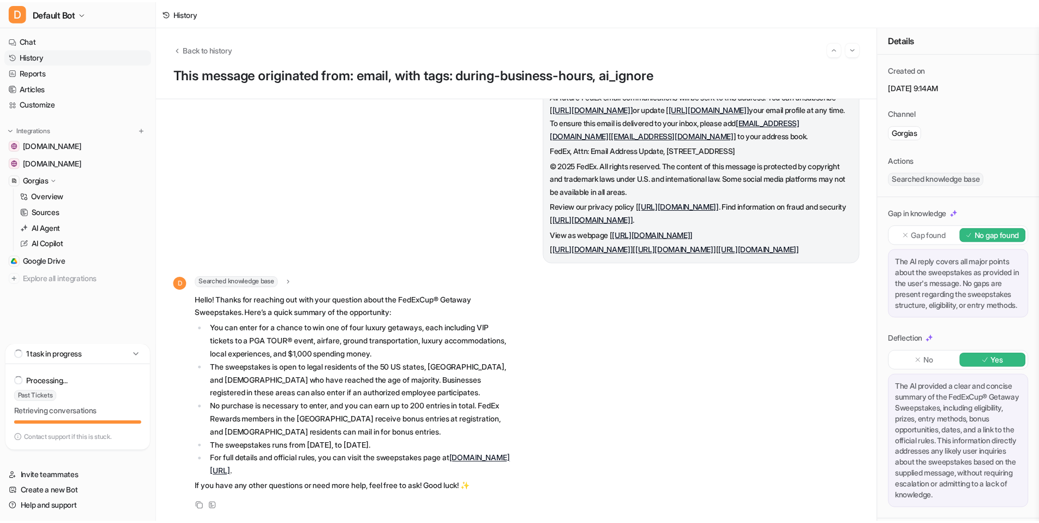
scroll to position [2017, 0]
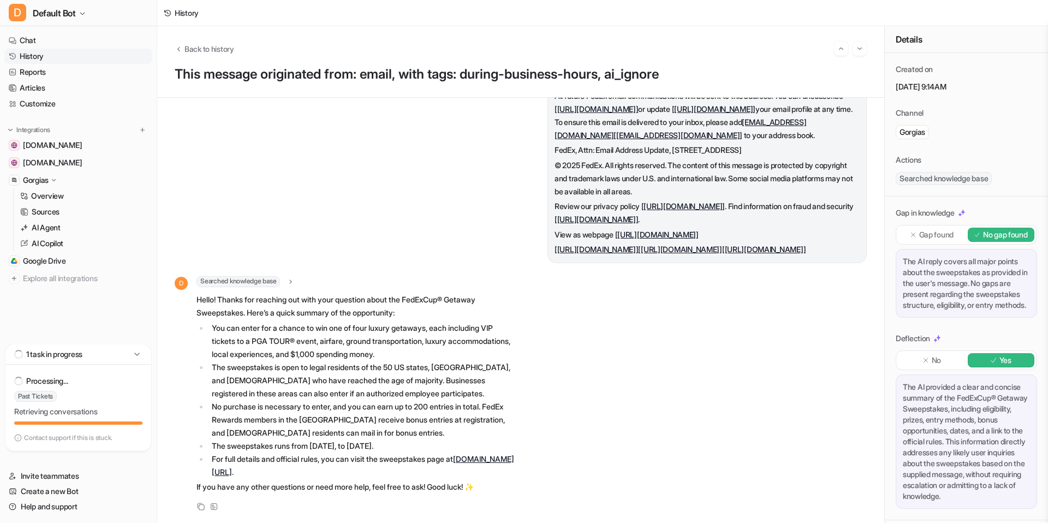
click at [56, 50] on link "History" at bounding box center [78, 56] width 148 height 15
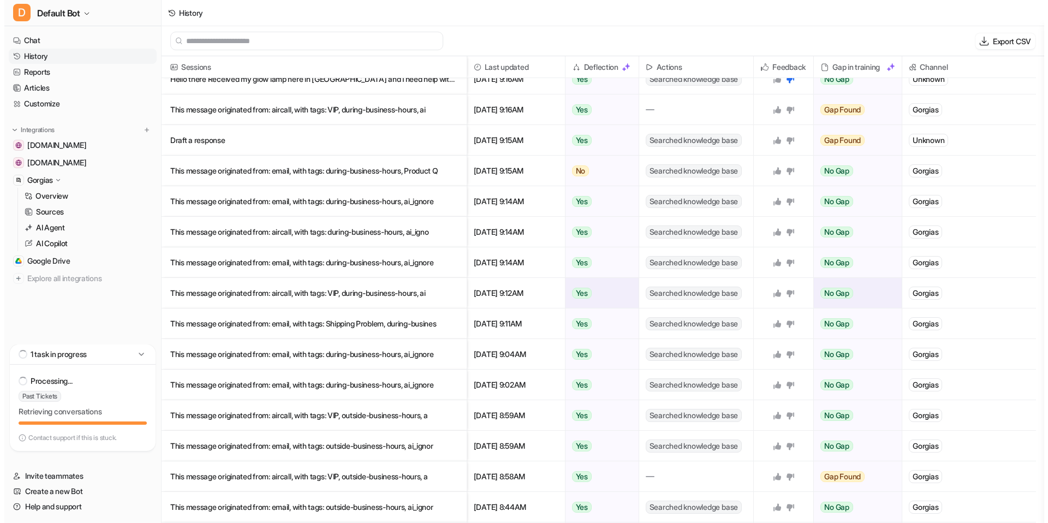
scroll to position [35, 0]
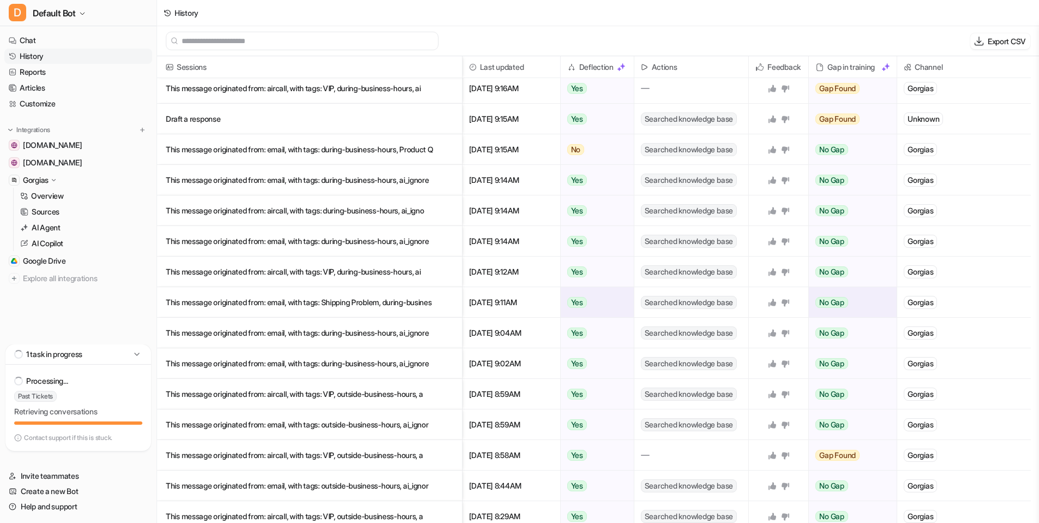
click at [392, 301] on p "This message originated from: email, with tags: Shipping Problem, during-busines" at bounding box center [310, 302] width 288 height 31
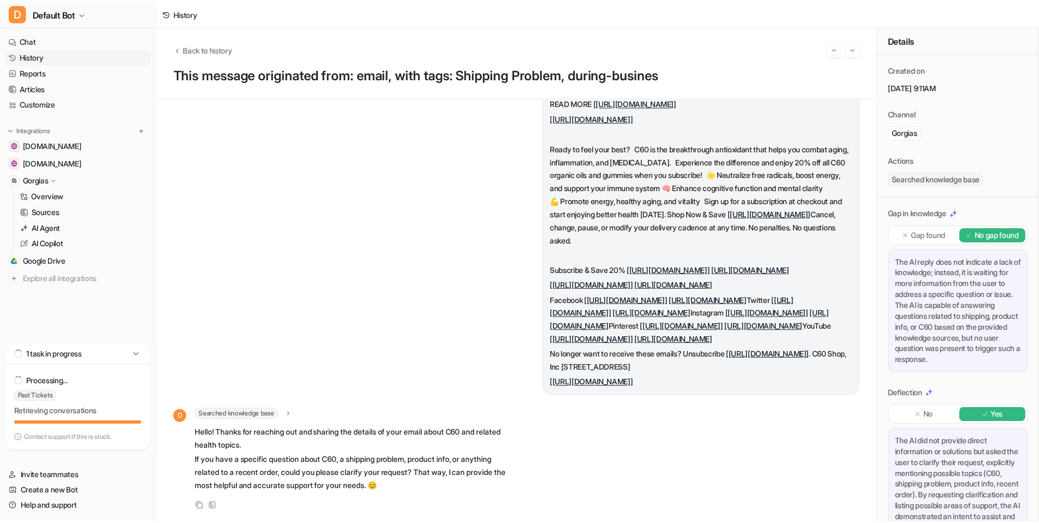
scroll to position [1629, 0]
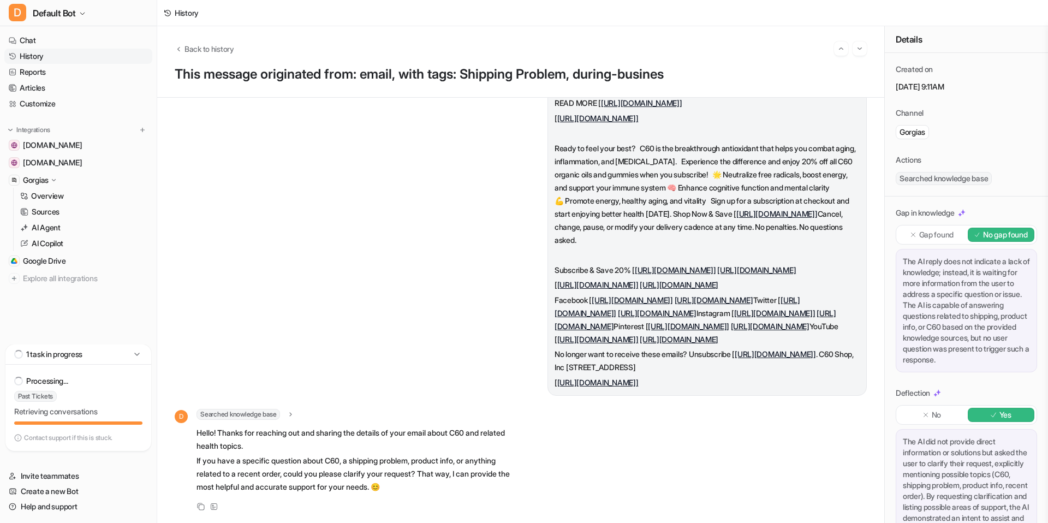
click at [71, 59] on link "History" at bounding box center [78, 56] width 148 height 15
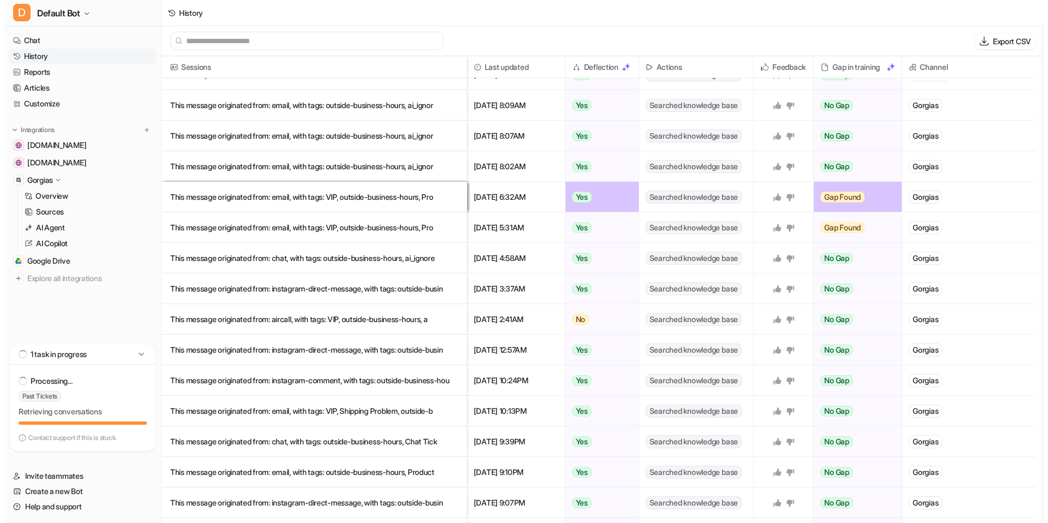
scroll to position [582, 0]
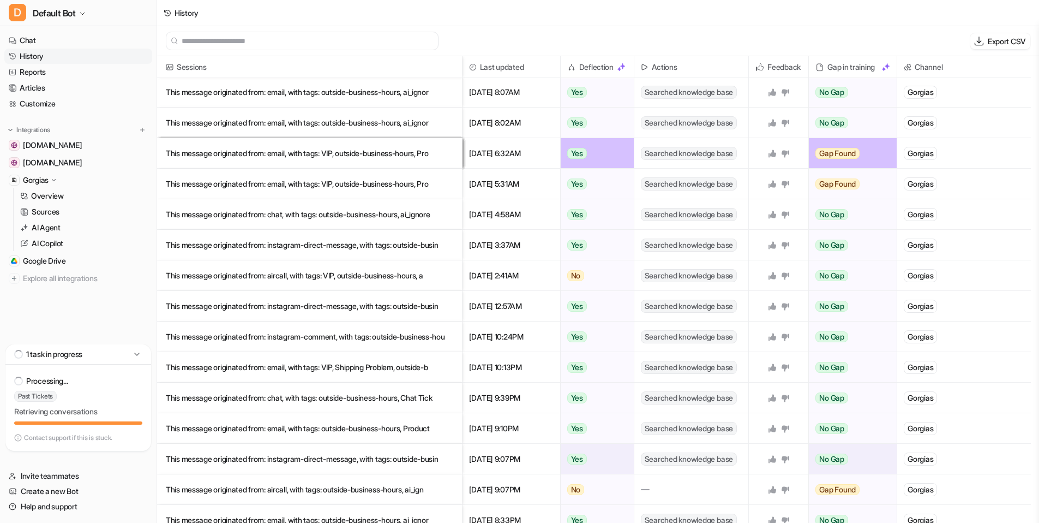
click at [397, 459] on p "This message originated from: instagram-direct-message, with tags: outside-busin" at bounding box center [310, 459] width 288 height 31
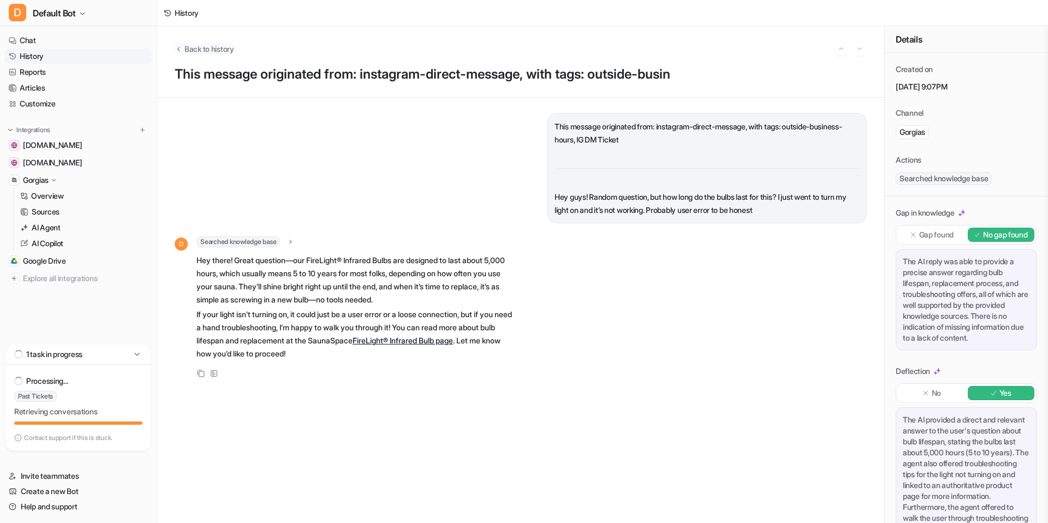
click at [223, 45] on span "Back to history" at bounding box center [209, 48] width 50 height 11
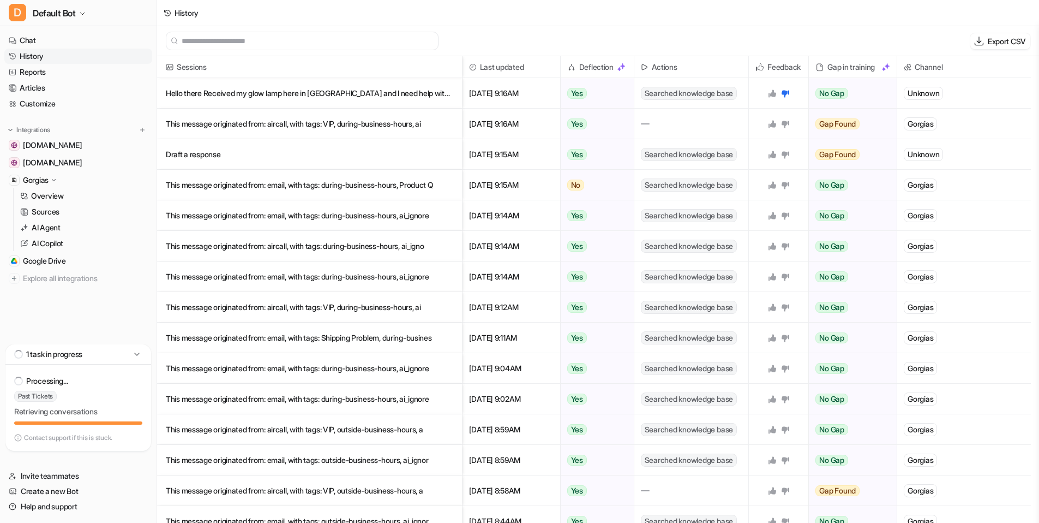
click at [620, 67] on img at bounding box center [621, 67] width 9 height 9
click at [643, 68] on img at bounding box center [645, 67] width 8 height 8
click at [931, 73] on span "Channel" at bounding box center [964, 67] width 125 height 22
click at [283, 45] on input "text" at bounding box center [307, 40] width 251 height 17
click at [56, 66] on link "Reports" at bounding box center [78, 71] width 148 height 15
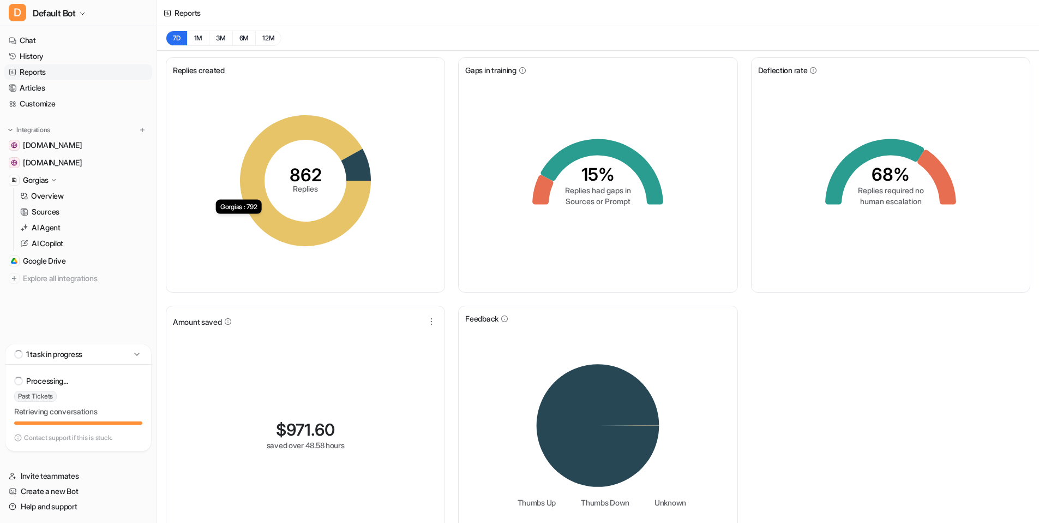
scroll to position [28, 0]
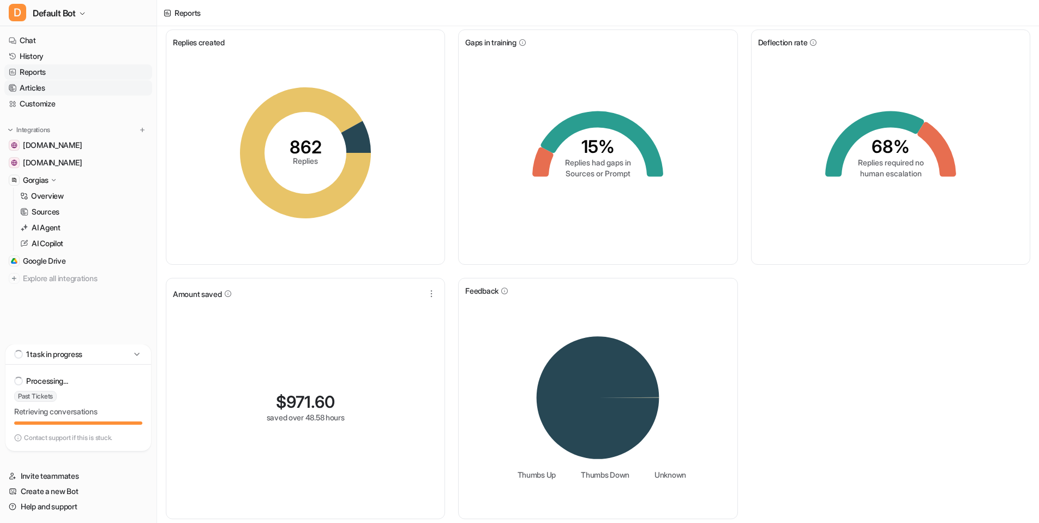
click at [61, 86] on link "Articles" at bounding box center [78, 87] width 148 height 15
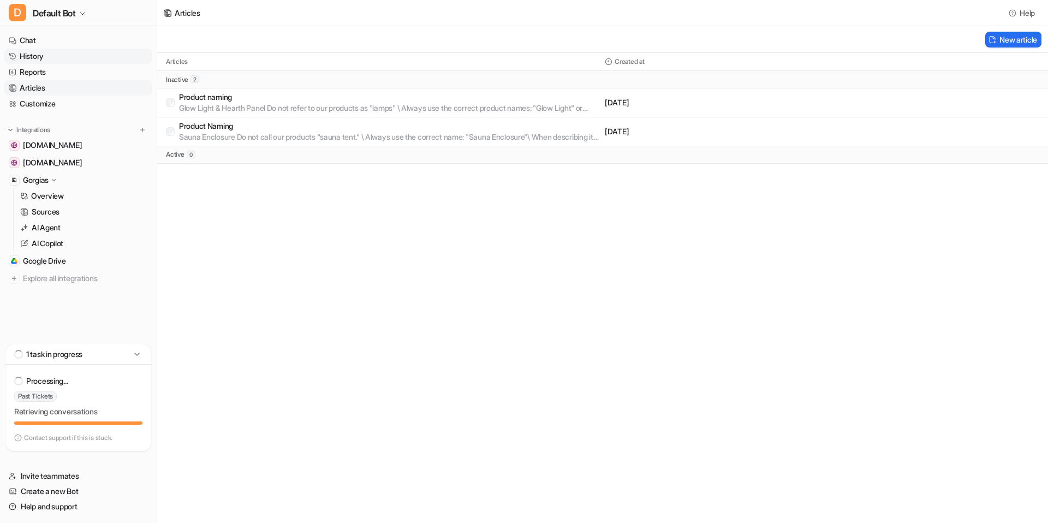
click at [63, 57] on link "History" at bounding box center [78, 56] width 148 height 15
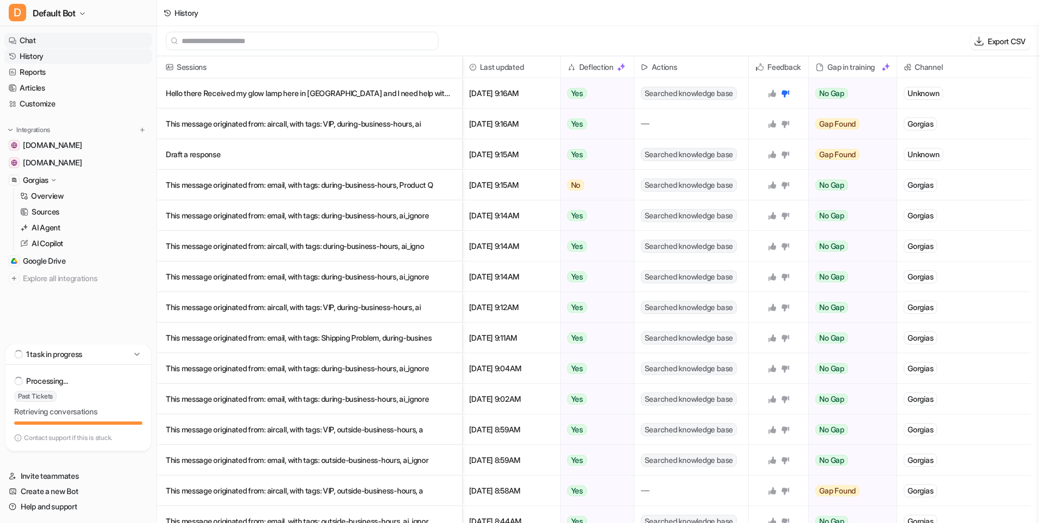
click at [66, 41] on link "Chat" at bounding box center [78, 40] width 148 height 15
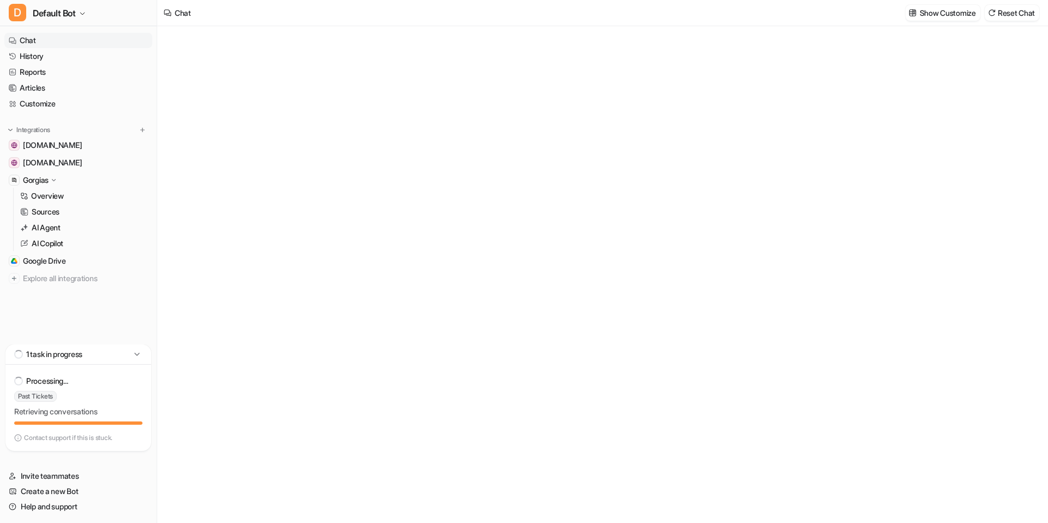
type textarea "**********"
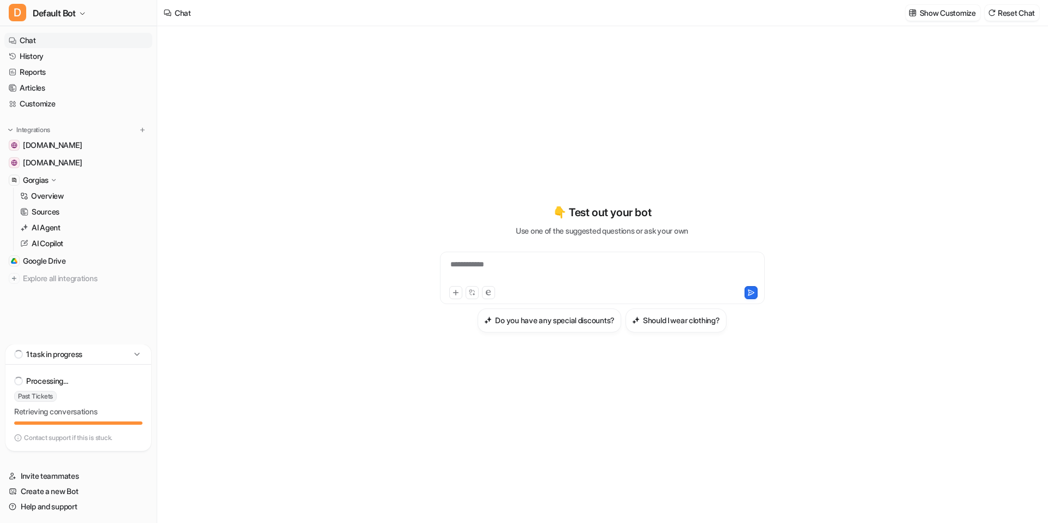
click at [401, 168] on div "**********" at bounding box center [602, 268] width 402 height 366
click at [695, 325] on h3 "Should I wear clothing?" at bounding box center [681, 319] width 77 height 11
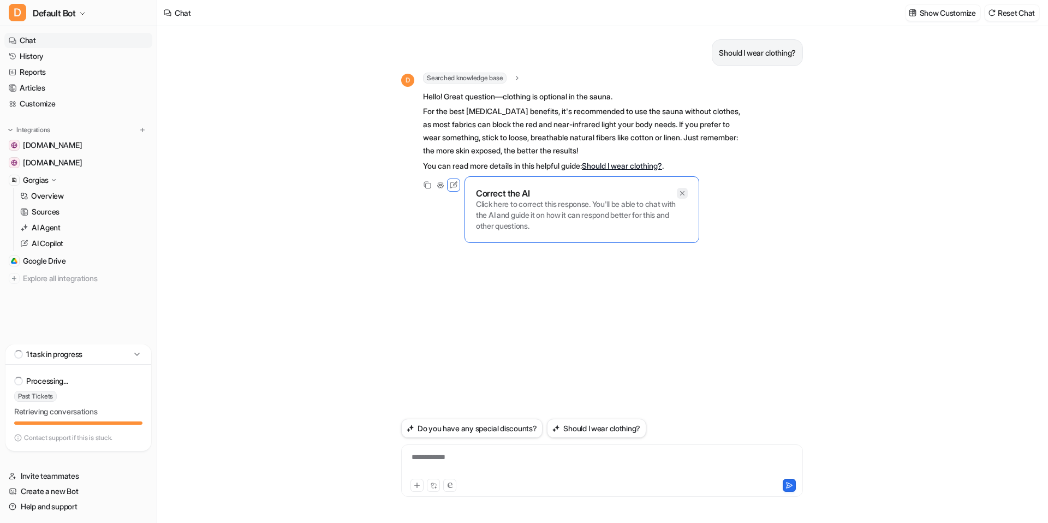
click at [683, 193] on icon at bounding box center [682, 193] width 8 height 8
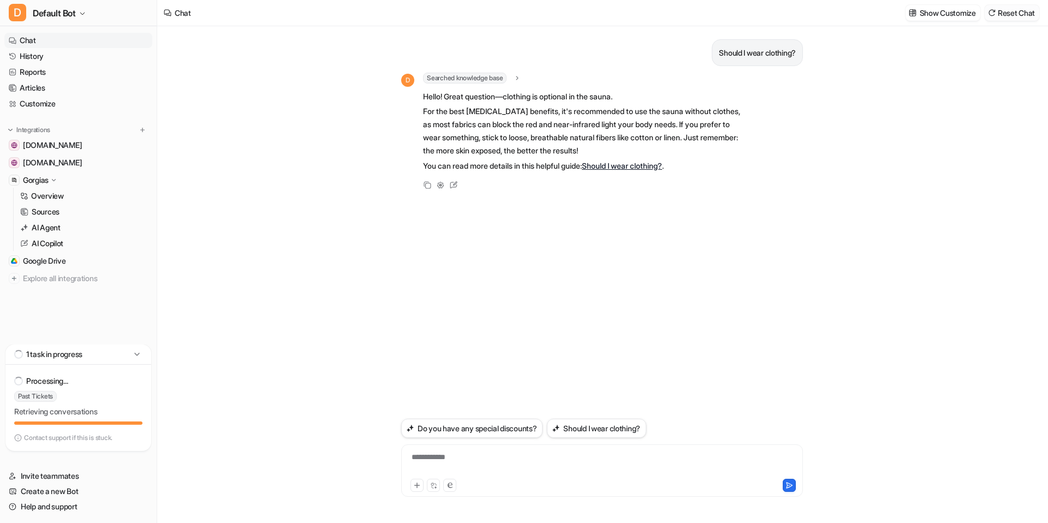
click at [1003, 13] on button "Reset Chat" at bounding box center [1011, 13] width 55 height 16
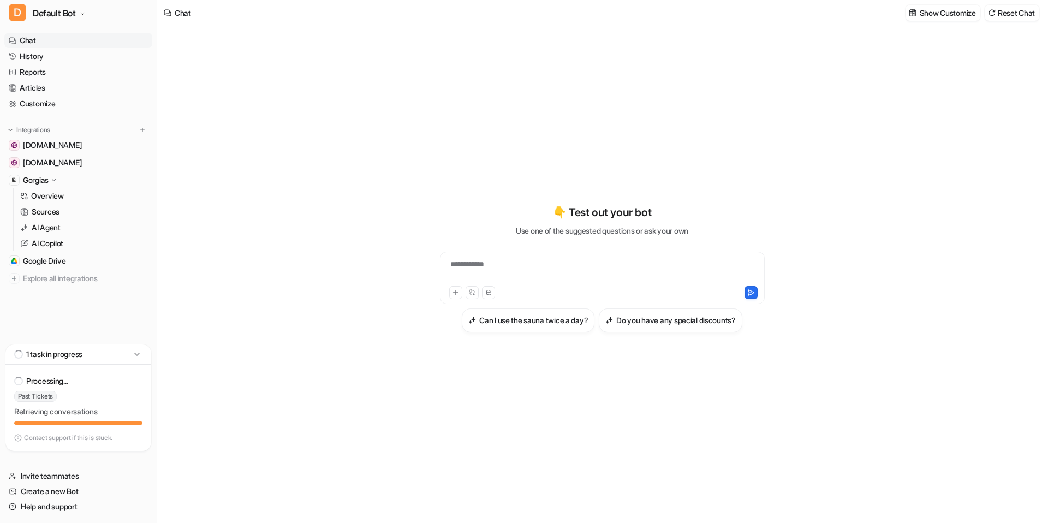
click at [538, 268] on div "**********" at bounding box center [602, 271] width 319 height 25
paste div
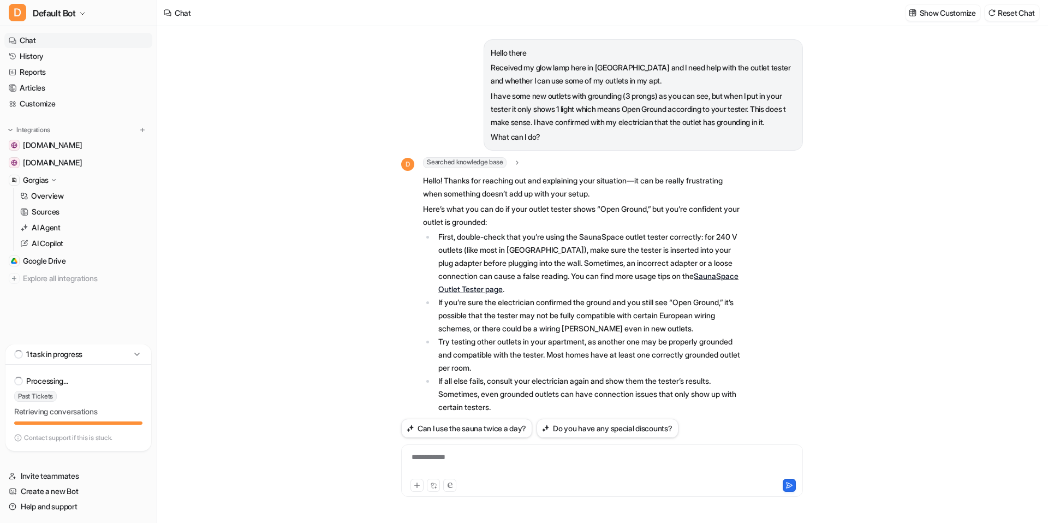
scroll to position [87, 0]
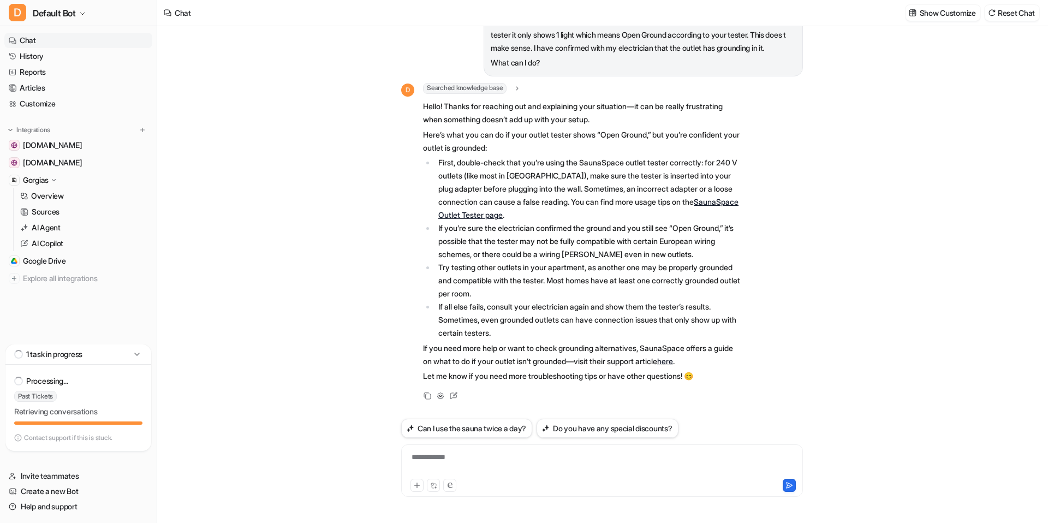
click at [726, 375] on p "Let me know if you need more troubleshooting tips or have other questions! 😊" at bounding box center [582, 375] width 319 height 13
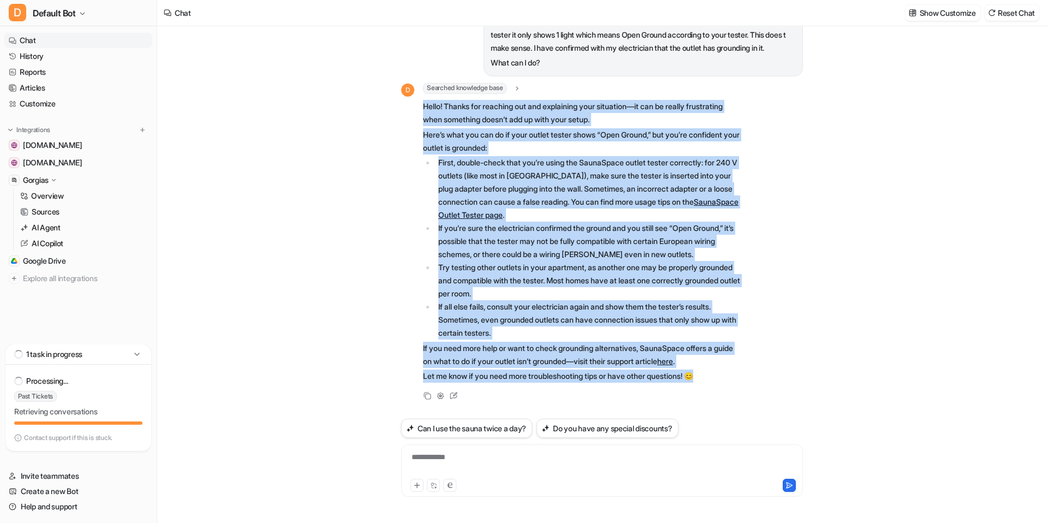
drag, startPoint x: 716, startPoint y: 375, endPoint x: 422, endPoint y: 109, distance: 396.7
click at [422, 109] on div "D Searched knowledge base search_queries : [ "outlet tester shows open ground b…" at bounding box center [571, 234] width 341 height 302
copy span "Lorem! Ipsumd sit ametcons adi eli seddoeiusm temp incididun—ut lab et dolore m…"
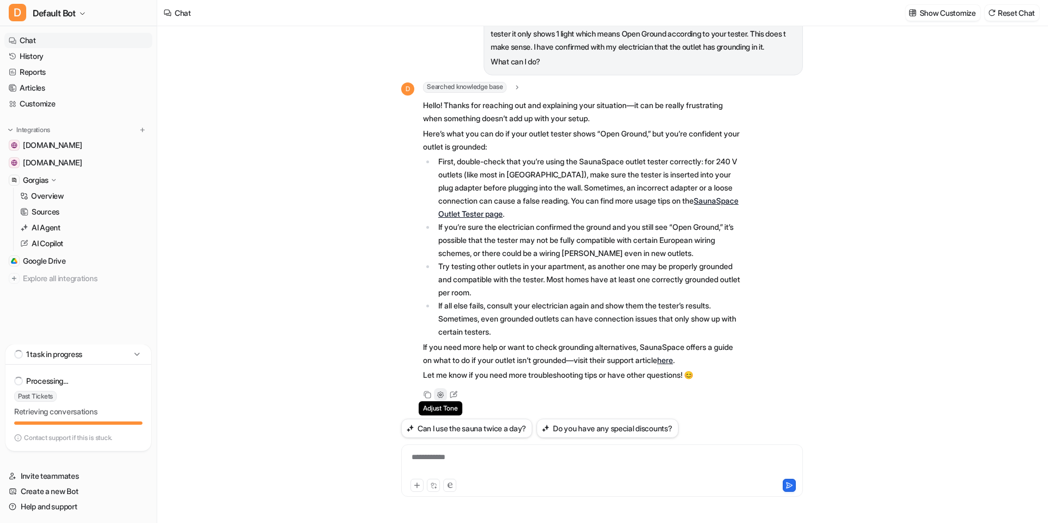
click at [437, 397] on icon at bounding box center [441, 395] width 8 height 8
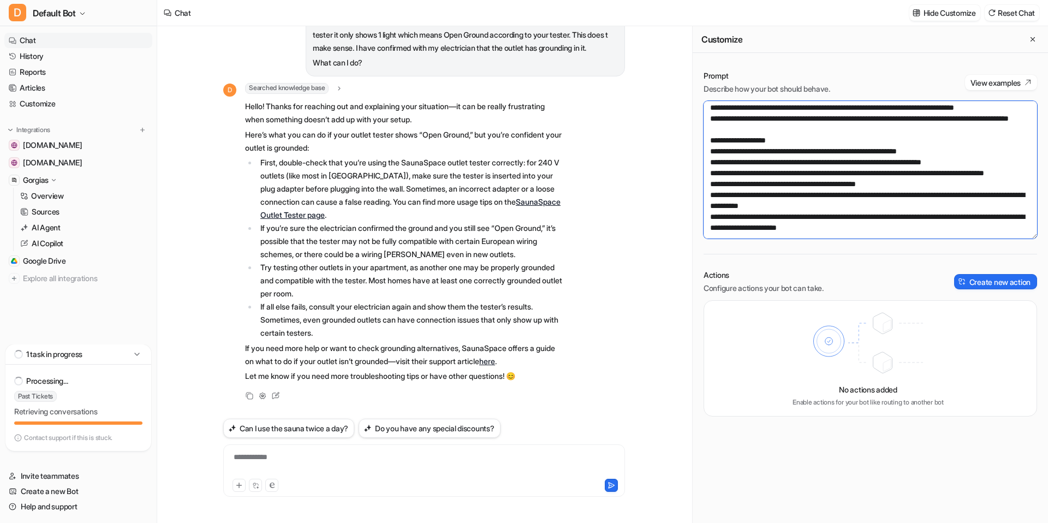
scroll to position [49, 0]
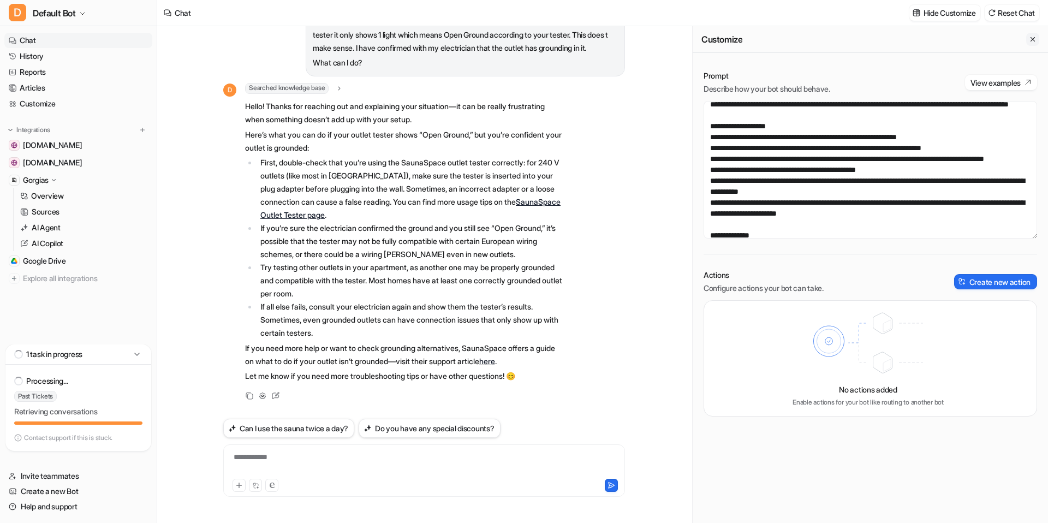
click at [1030, 36] on icon "Close flyout" at bounding box center [1033, 39] width 8 height 8
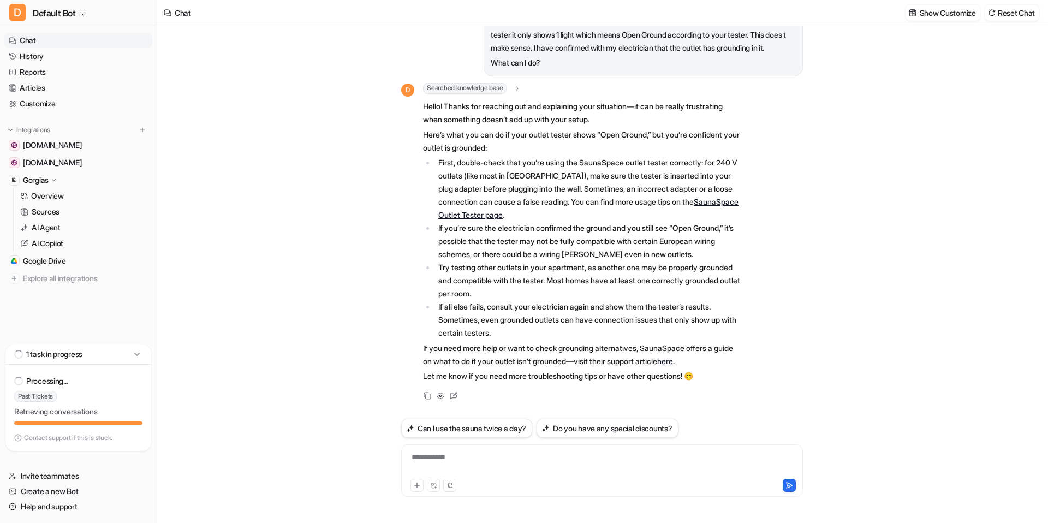
scroll to position [1937, 0]
click at [437, 398] on icon at bounding box center [441, 395] width 8 height 8
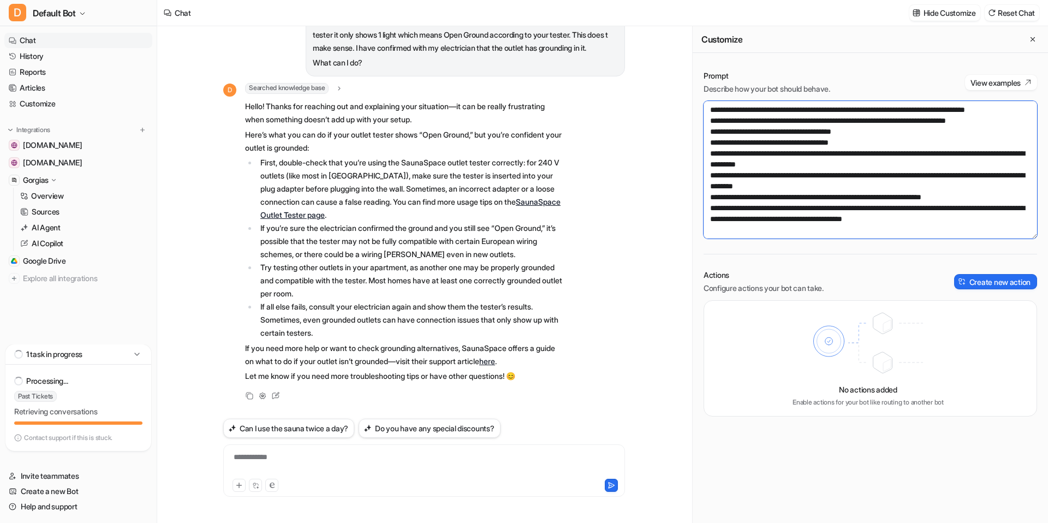
scroll to position [229, 0]
drag, startPoint x: 712, startPoint y: 110, endPoint x: 944, endPoint y: 240, distance: 266.0
click at [944, 240] on div "Prompt Describe how your bot should behave. View examples Actions Configure act…" at bounding box center [869, 243] width 355 height 368
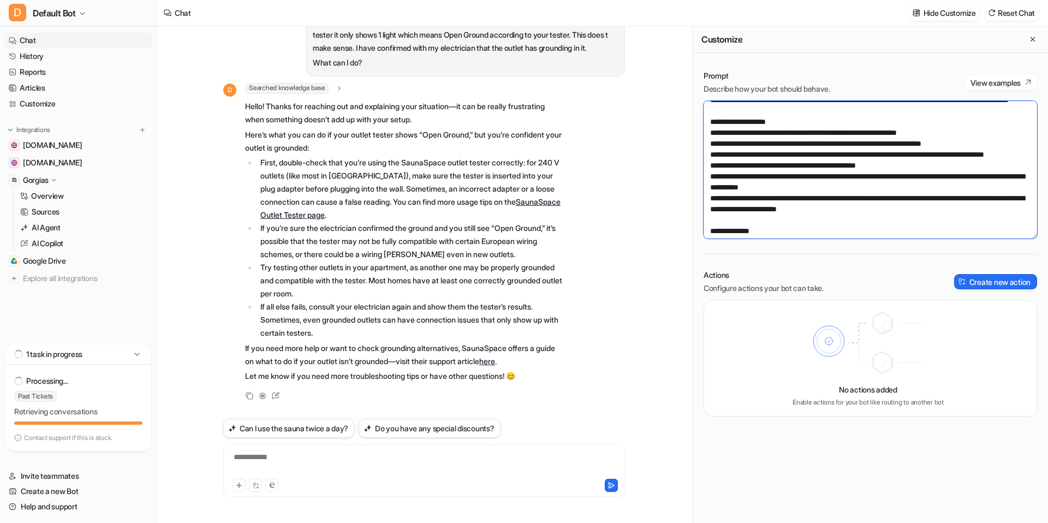
scroll to position [0, 0]
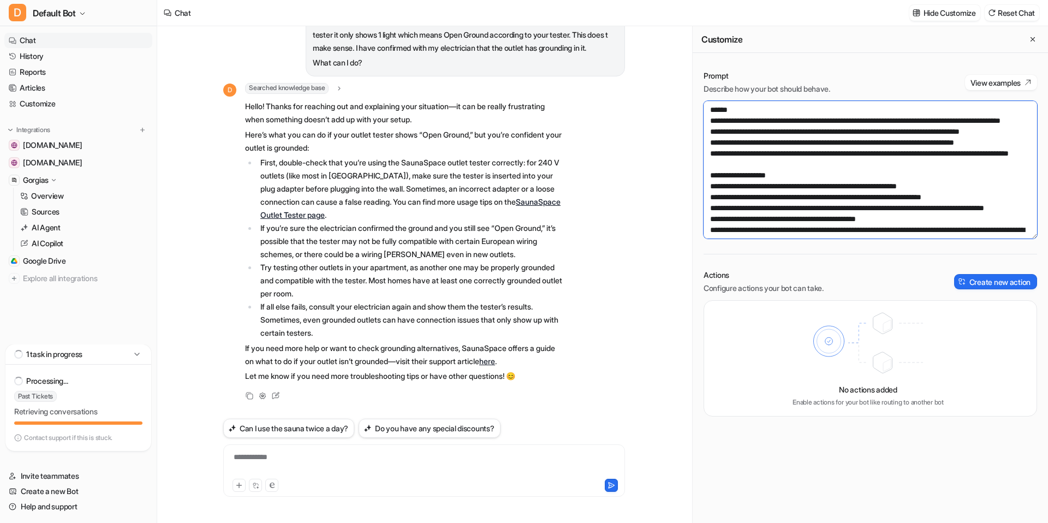
click at [794, 183] on textarea at bounding box center [869, 170] width 333 height 138
click at [798, 174] on textarea at bounding box center [869, 170] width 333 height 138
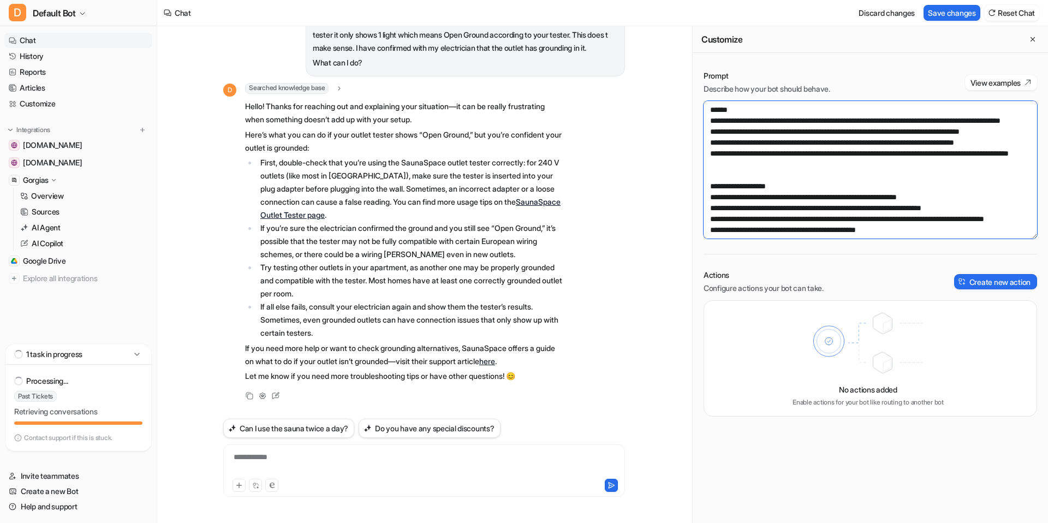
paste textarea "**********"
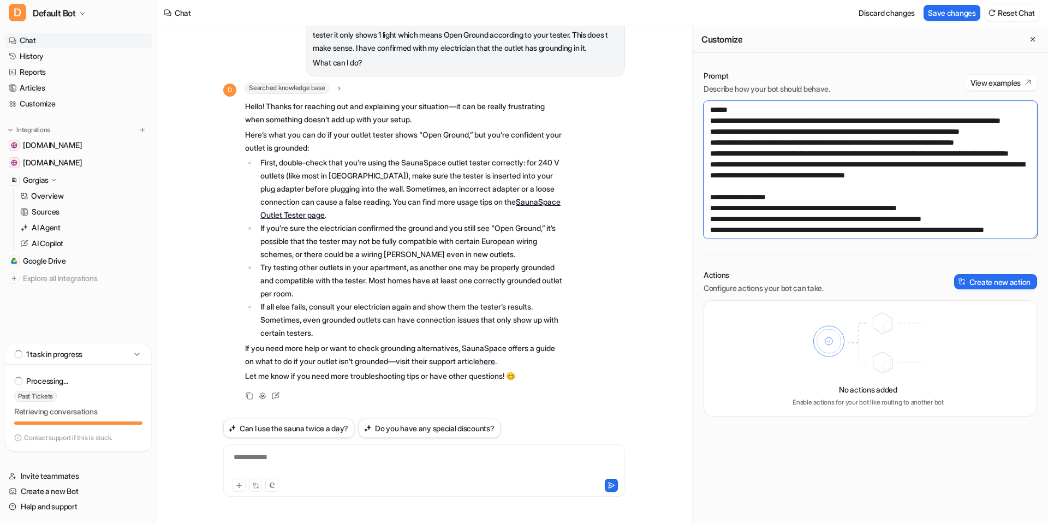
click at [710, 188] on textarea at bounding box center [869, 170] width 333 height 138
drag, startPoint x: 724, startPoint y: 165, endPoint x: 712, endPoint y: 164, distance: 12.1
click at [712, 164] on textarea at bounding box center [869, 170] width 333 height 138
click at [709, 188] on textarea at bounding box center [869, 170] width 333 height 138
type textarea "**********"
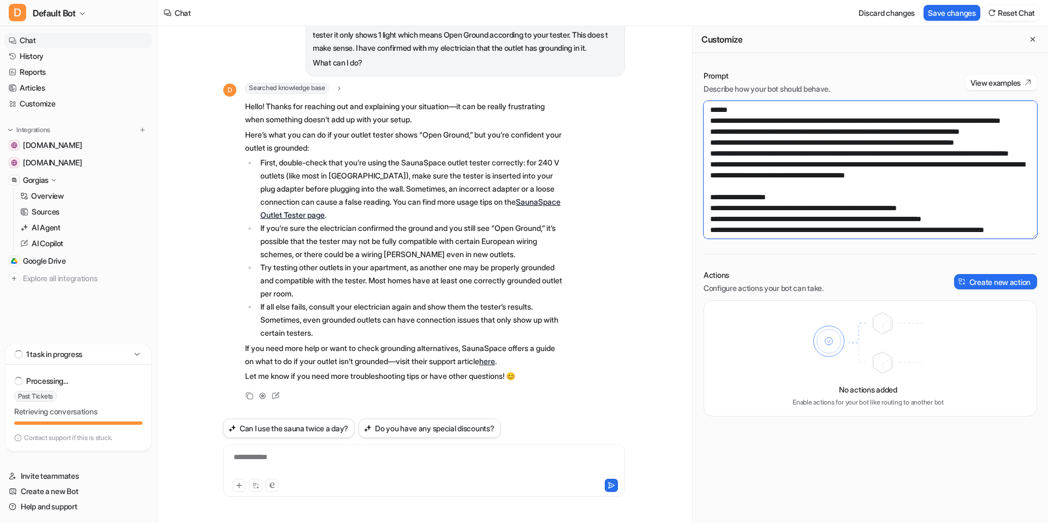
click at [711, 188] on textarea at bounding box center [869, 170] width 333 height 138
paste textarea "*****"
type textarea "**********"
click at [947, 10] on button "Save changes" at bounding box center [951, 13] width 57 height 16
drag, startPoint x: 1020, startPoint y: 197, endPoint x: 727, endPoint y: 197, distance: 293.6
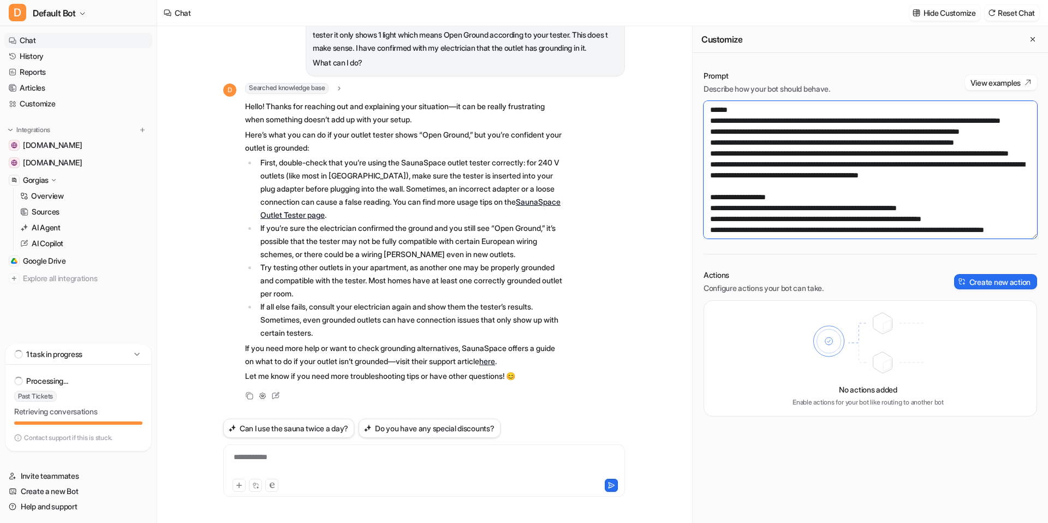
click at [727, 197] on textarea at bounding box center [869, 170] width 333 height 138
drag, startPoint x: 1022, startPoint y: 198, endPoint x: 722, endPoint y: 184, distance: 299.9
click at [722, 184] on textarea at bounding box center [869, 170] width 333 height 138
click at [350, 470] on div at bounding box center [424, 463] width 396 height 25
click at [341, 456] on div at bounding box center [424, 463] width 396 height 25
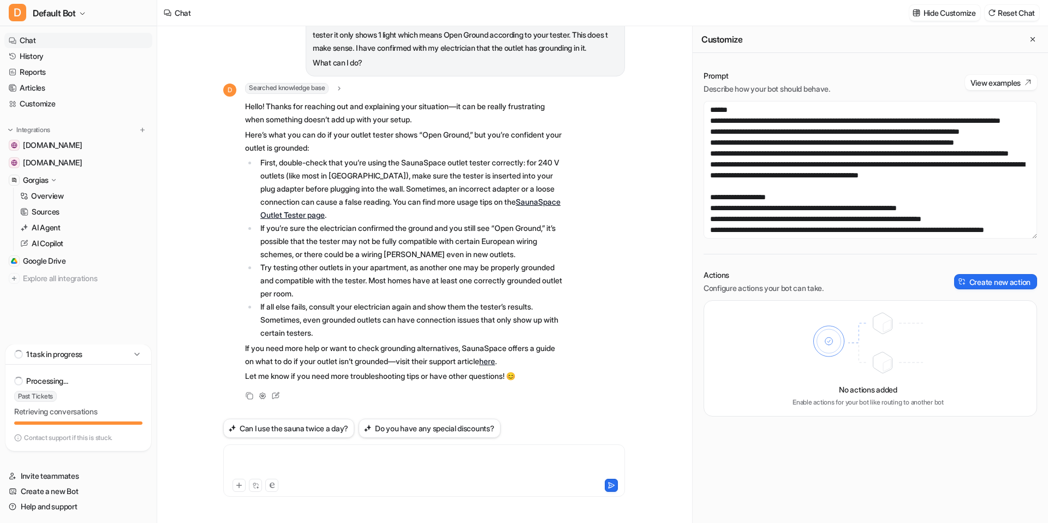
paste div
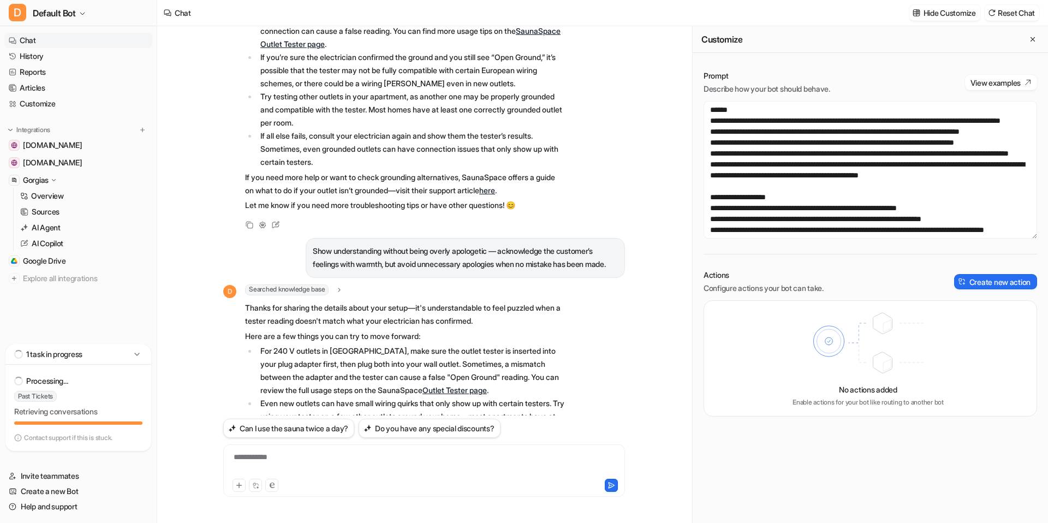
scroll to position [459, 0]
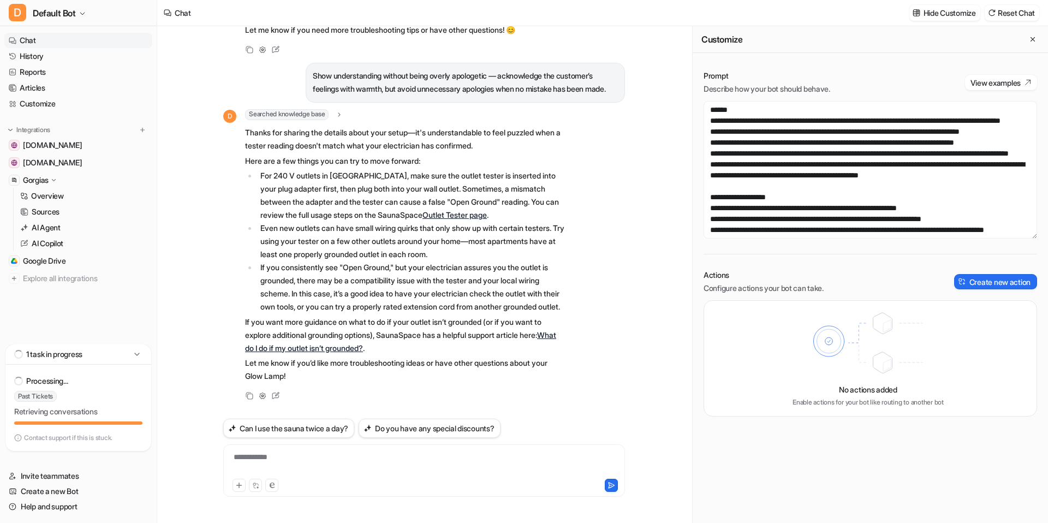
click at [322, 469] on div "**********" at bounding box center [424, 463] width 396 height 25
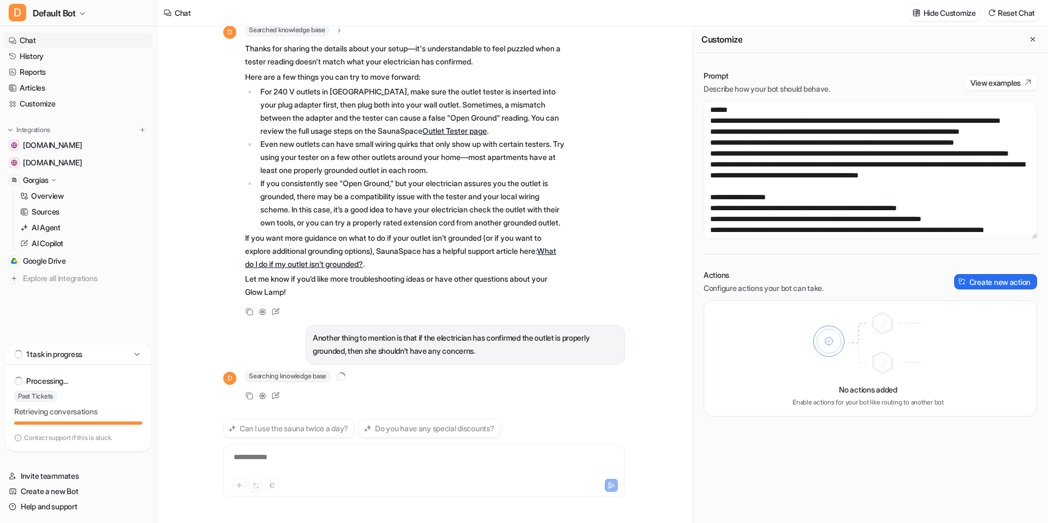
scroll to position [543, 0]
click at [638, 300] on div "Hello there Received my glow lamp here in [GEOGRAPHIC_DATA] and I need help wit…" at bounding box center [424, 274] width 534 height 497
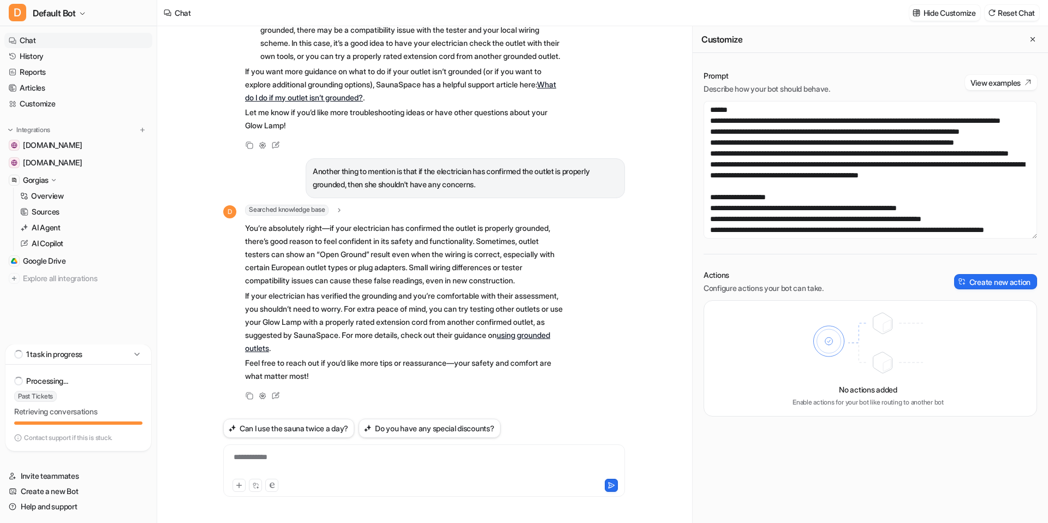
scroll to position [722, 0]
click at [486, 452] on div at bounding box center [424, 463] width 396 height 25
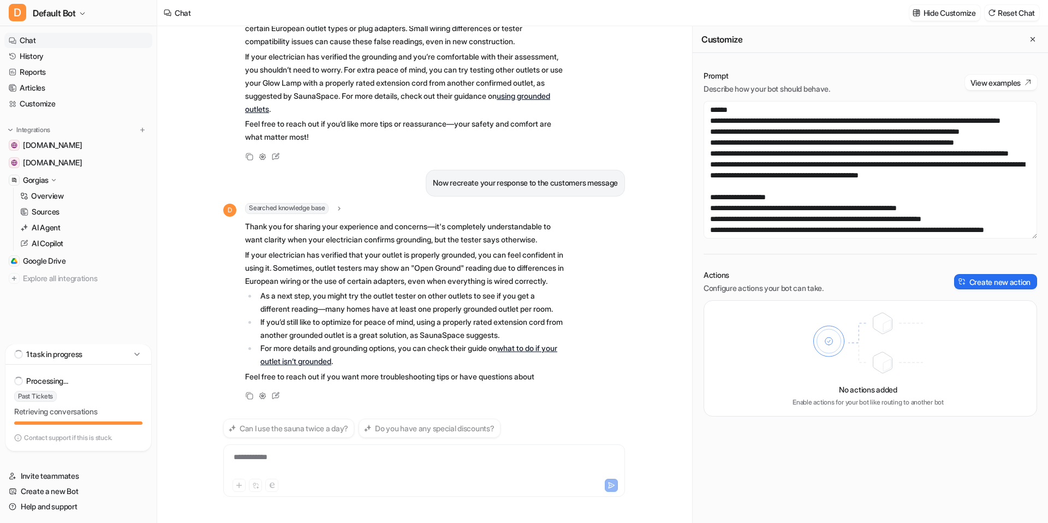
scroll to position [1001, 0]
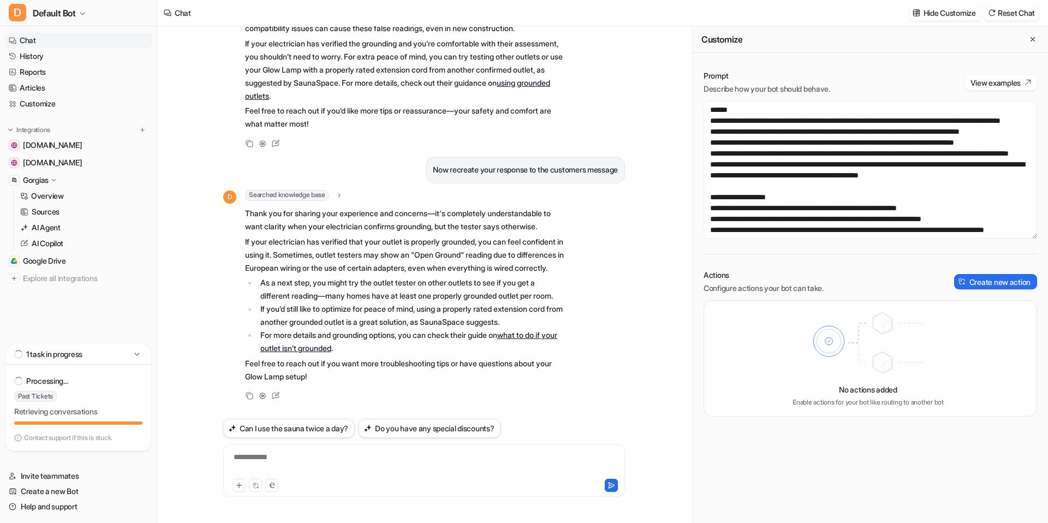
click at [633, 278] on div "Hello there Received my glow lamp here in [GEOGRAPHIC_DATA] and I need help wit…" at bounding box center [423, 274] width 419 height 497
click at [271, 393] on icon at bounding box center [275, 394] width 14 height 14
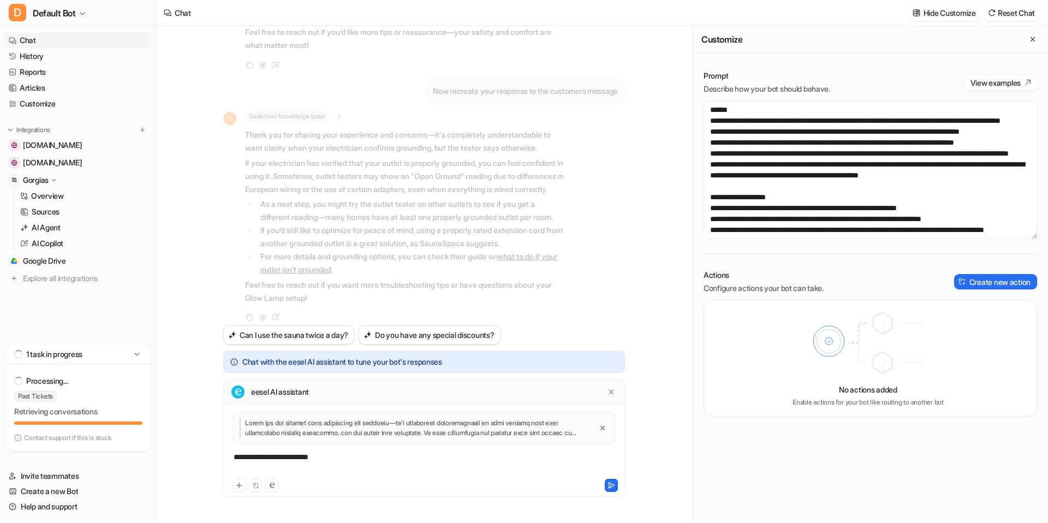
click at [358, 463] on div "**********" at bounding box center [424, 463] width 396 height 25
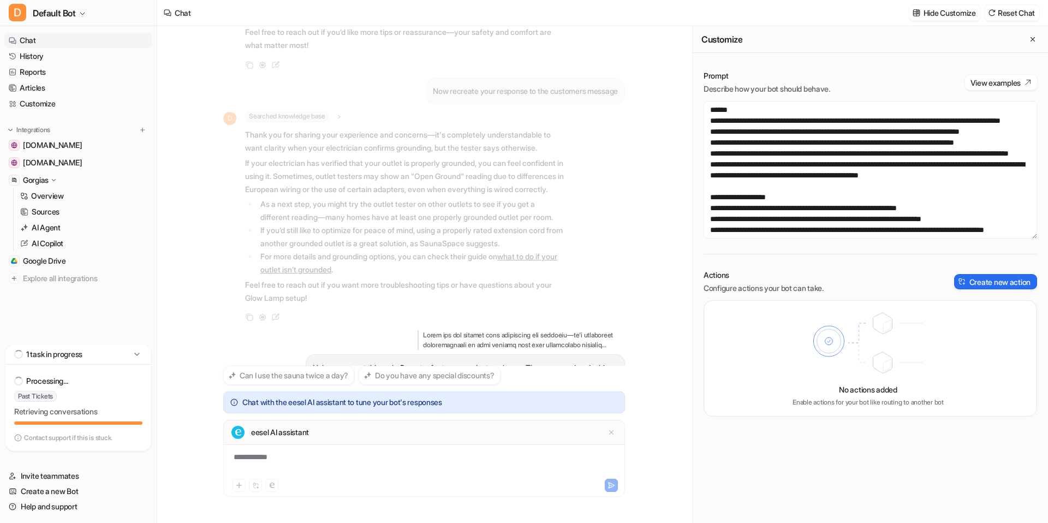
scroll to position [1141, 0]
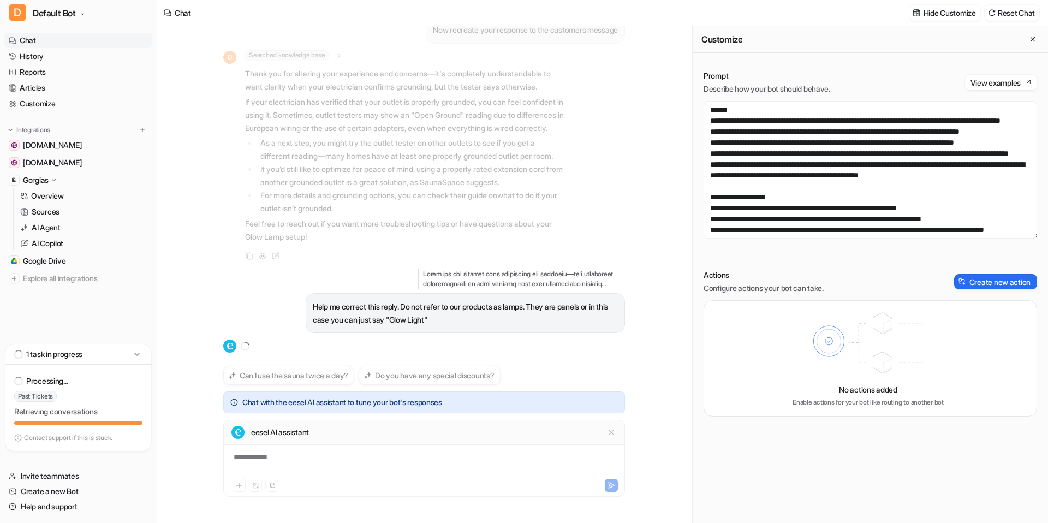
click at [555, 339] on div at bounding box center [424, 345] width 402 height 13
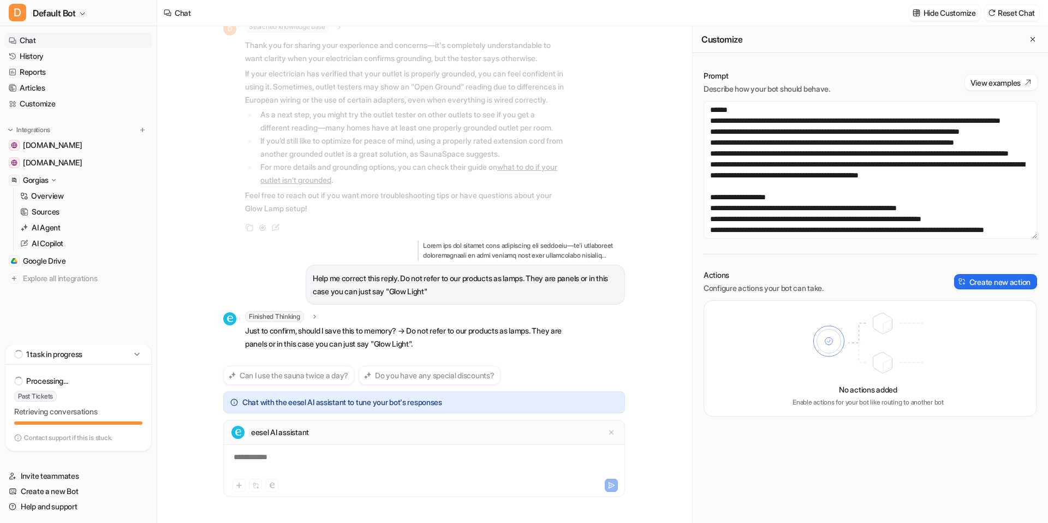
scroll to position [1169, 0]
click at [364, 441] on div "eesel AI assistant" at bounding box center [424, 432] width 402 height 25
click at [354, 456] on div "**********" at bounding box center [424, 463] width 396 height 25
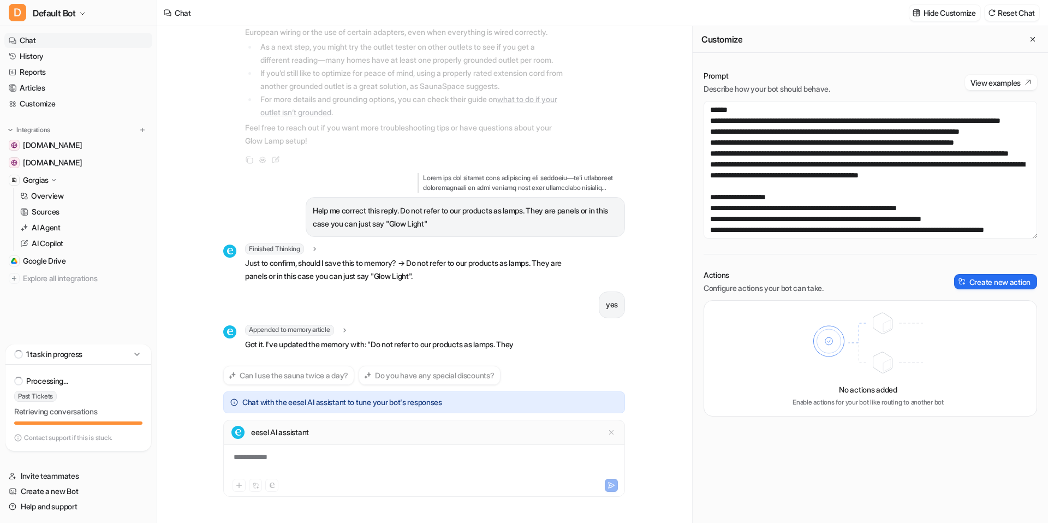
scroll to position [1250, 0]
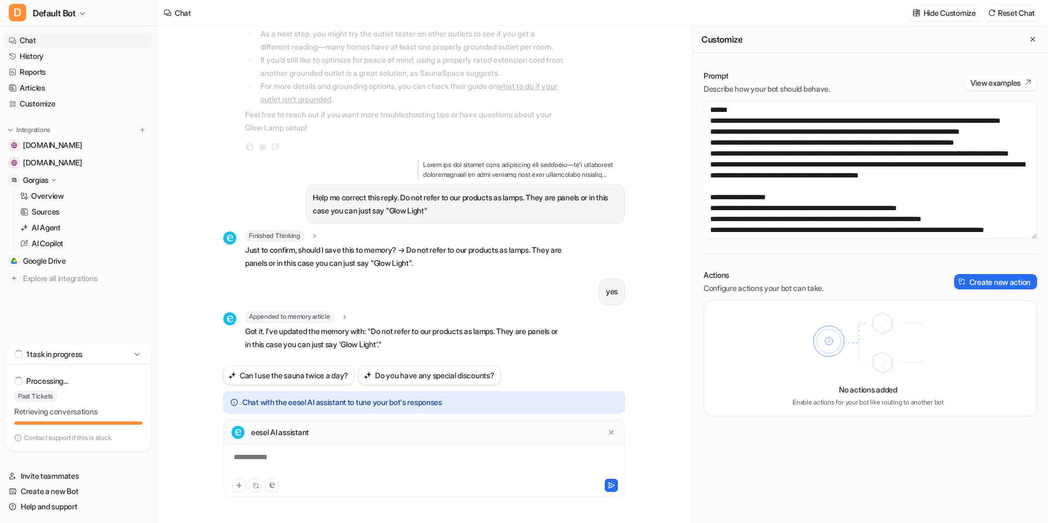
click at [419, 446] on div "**********" at bounding box center [424, 458] width 402 height 77
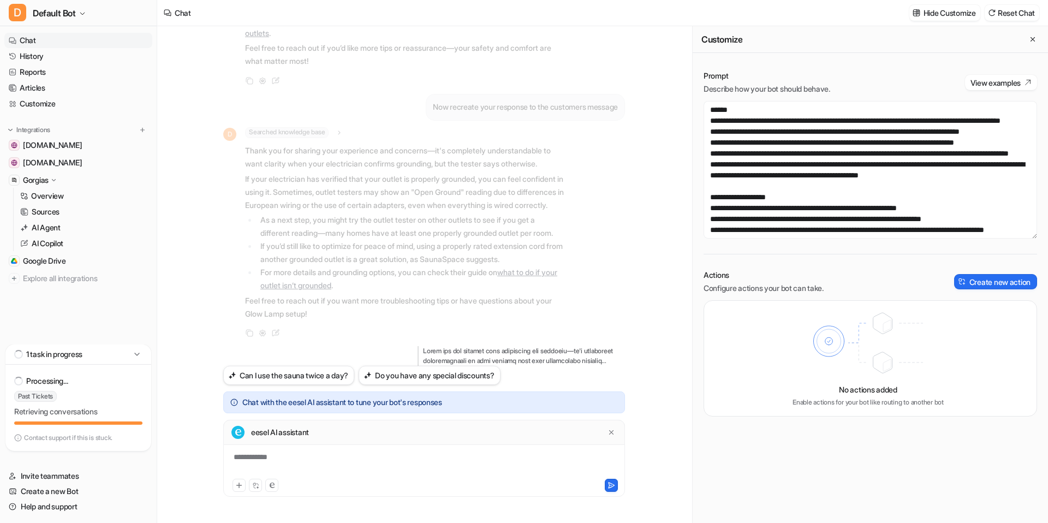
scroll to position [1161, 0]
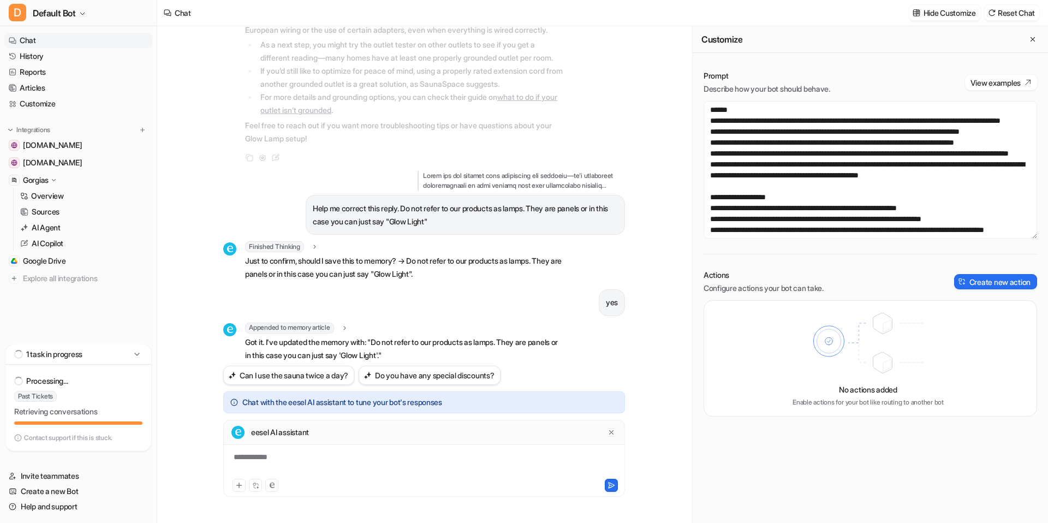
click at [316, 457] on div "**********" at bounding box center [424, 463] width 396 height 25
click at [241, 458] on div at bounding box center [424, 463] width 396 height 25
click at [613, 432] on icon at bounding box center [611, 432] width 8 height 8
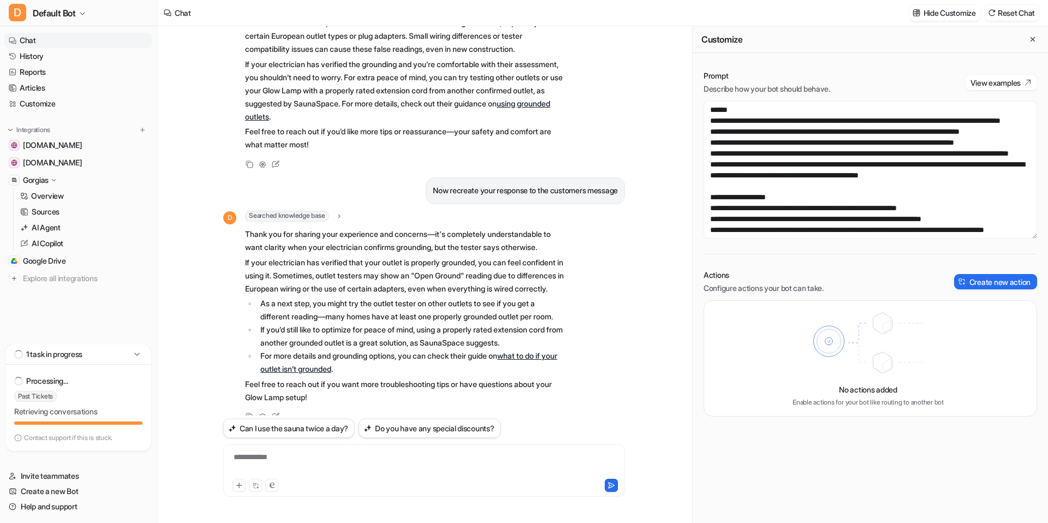
scroll to position [909, 0]
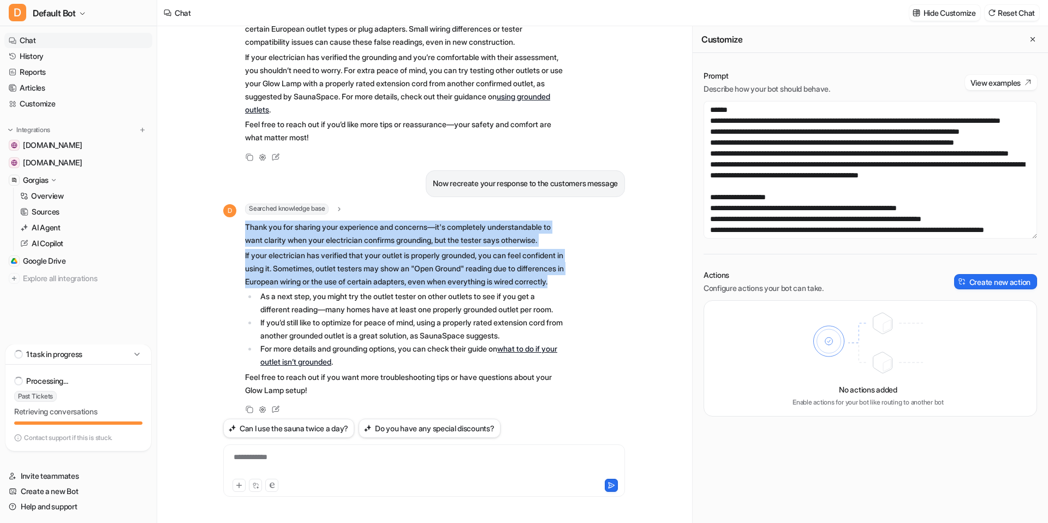
drag, startPoint x: 246, startPoint y: 278, endPoint x: 559, endPoint y: 344, distance: 320.0
click at [559, 344] on span "Thank you for sharing your experience and concerns—it's completely understandab…" at bounding box center [404, 309] width 319 height 180
copy span "Thank you for sharing your experience and concerns—it's completely understandab…"
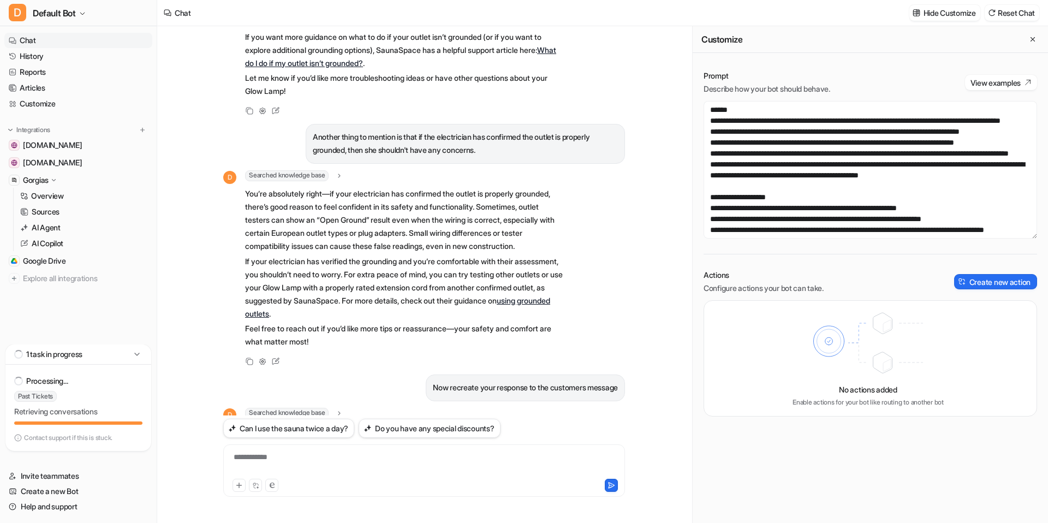
scroll to position [474, 0]
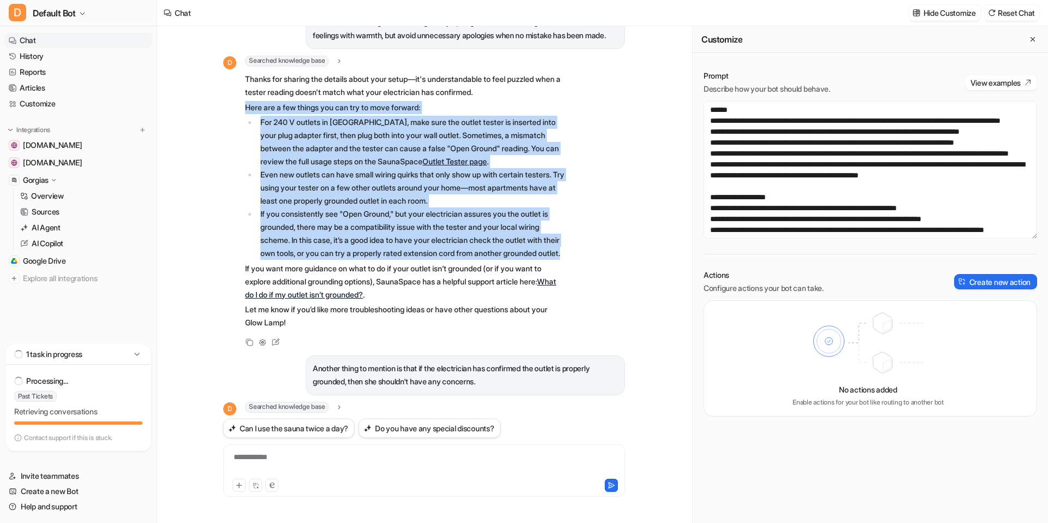
drag, startPoint x: 247, startPoint y: 133, endPoint x: 558, endPoint y: 297, distance: 351.7
click at [558, 297] on span "Thanks for sharing the details about your setup—it's understandable to feel puz…" at bounding box center [404, 201] width 319 height 260
copy span "Here are a few things you can try to move forward: For 240 V outlets in [GEOGRA…"
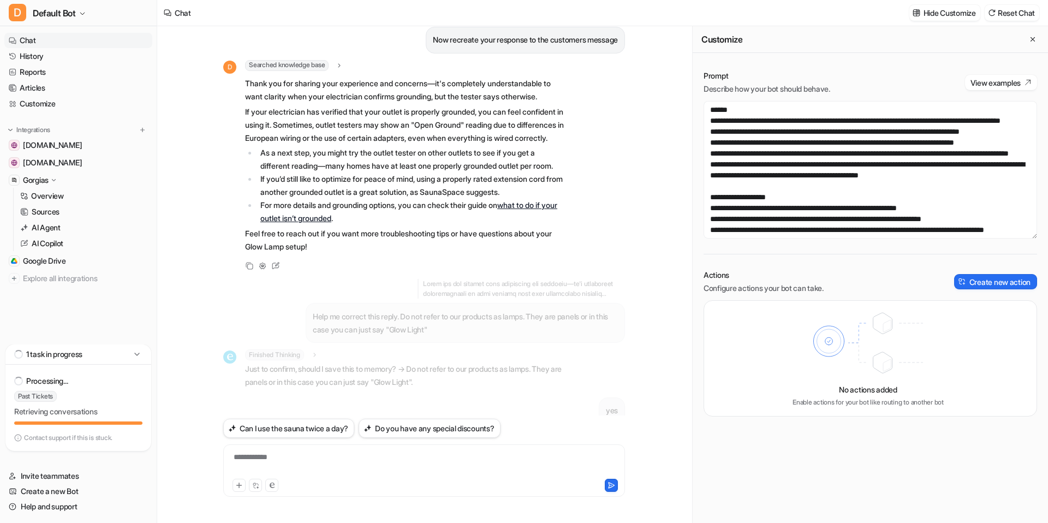
scroll to position [1200, 0]
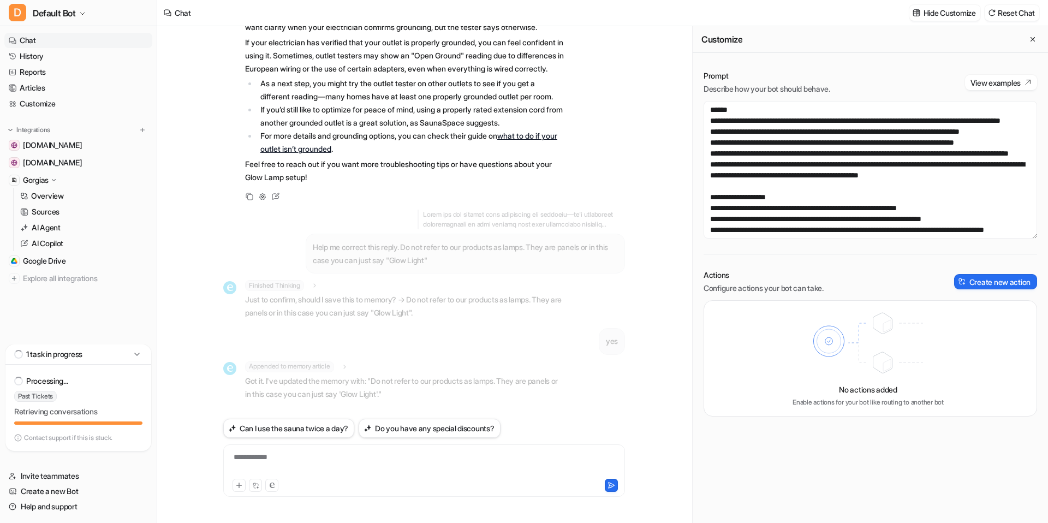
click at [308, 465] on div "**********" at bounding box center [424, 463] width 396 height 25
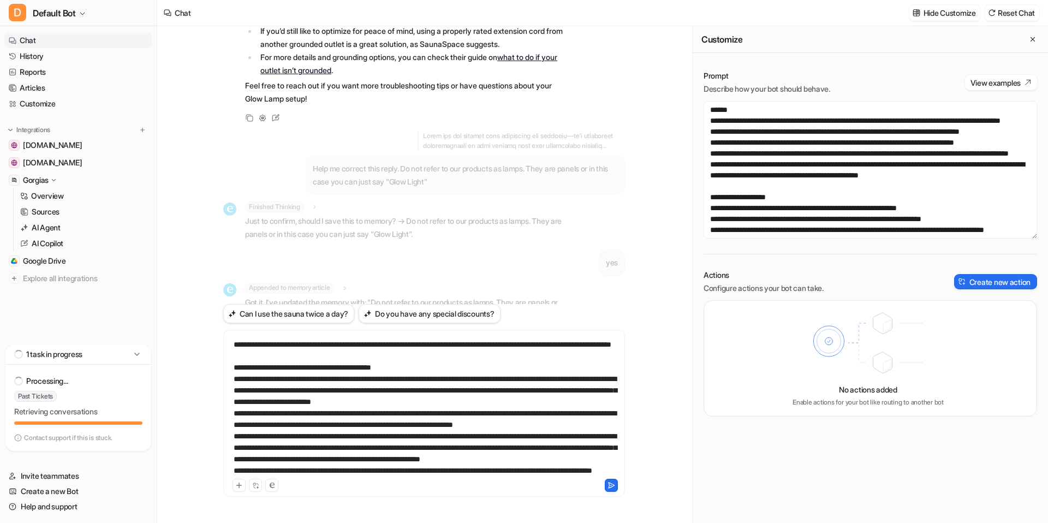
scroll to position [0, 0]
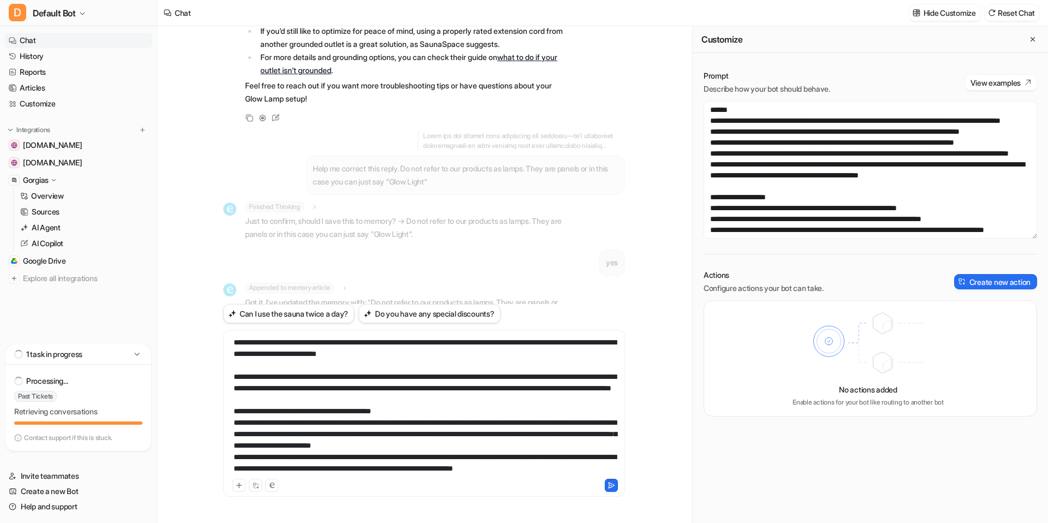
click at [232, 342] on div at bounding box center [424, 407] width 396 height 140
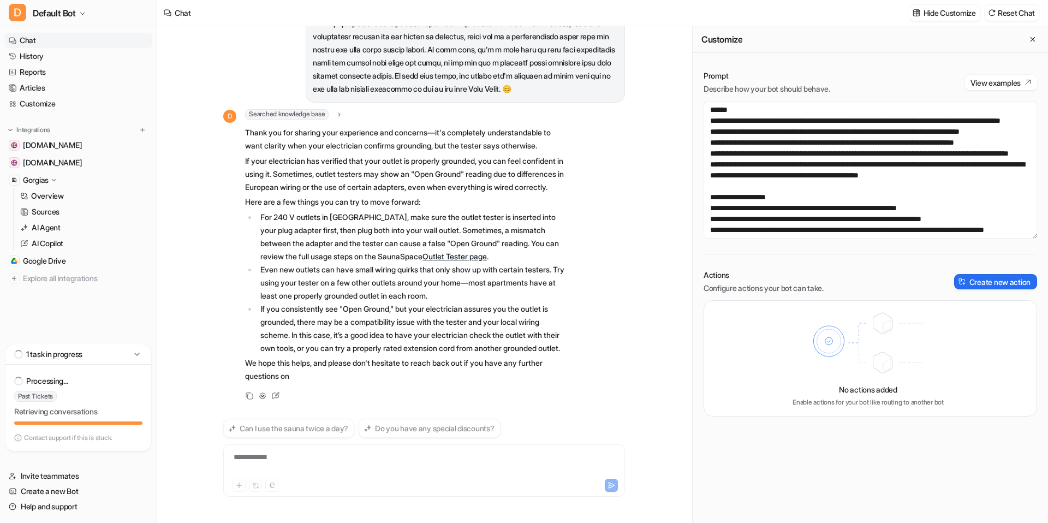
scroll to position [1814, 0]
click at [616, 321] on div "D Searched knowledge base search_queries : [ "outlet tester European outlet tro…" at bounding box center [424, 255] width 402 height 293
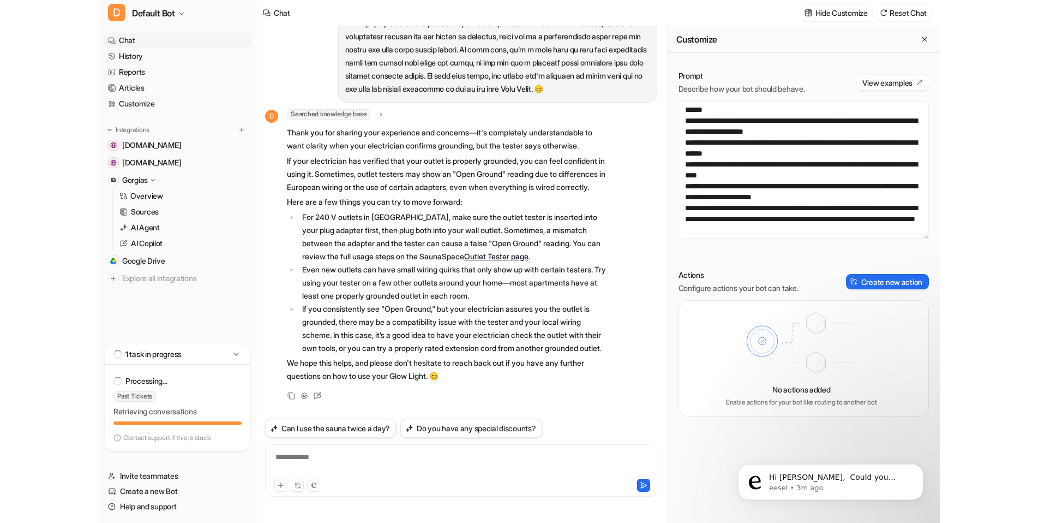
scroll to position [0, 0]
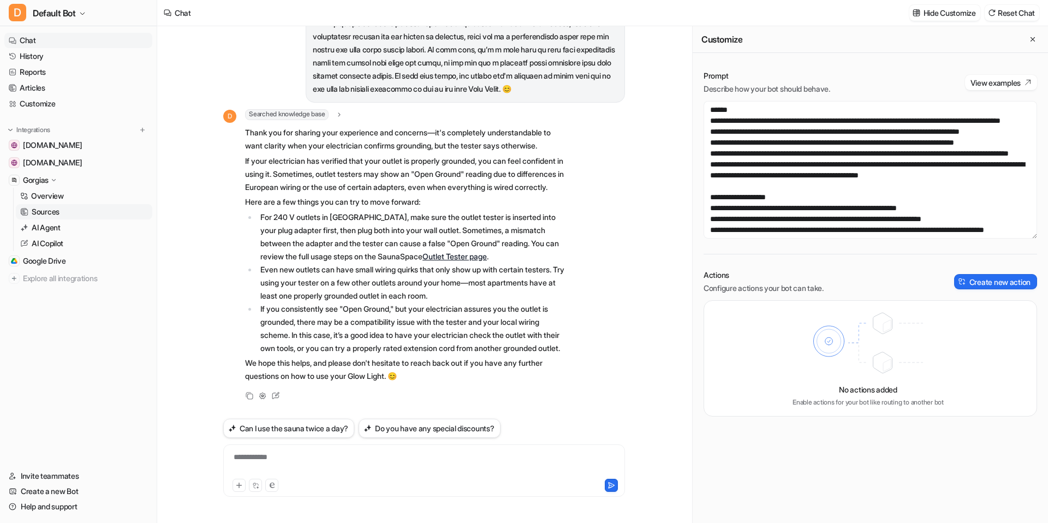
click at [76, 210] on link "Sources" at bounding box center [84, 211] width 136 height 15
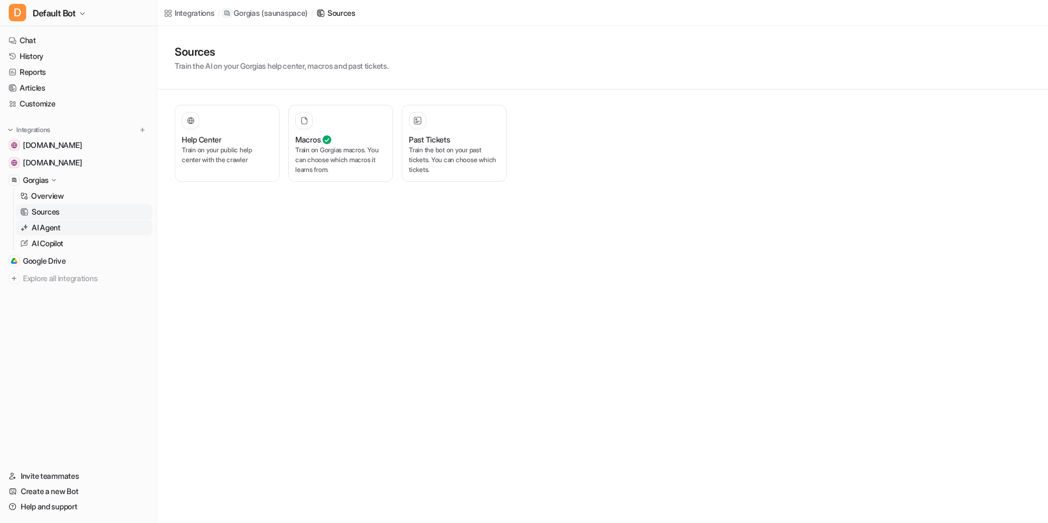
click at [67, 223] on link "AI Agent" at bounding box center [84, 227] width 136 height 15
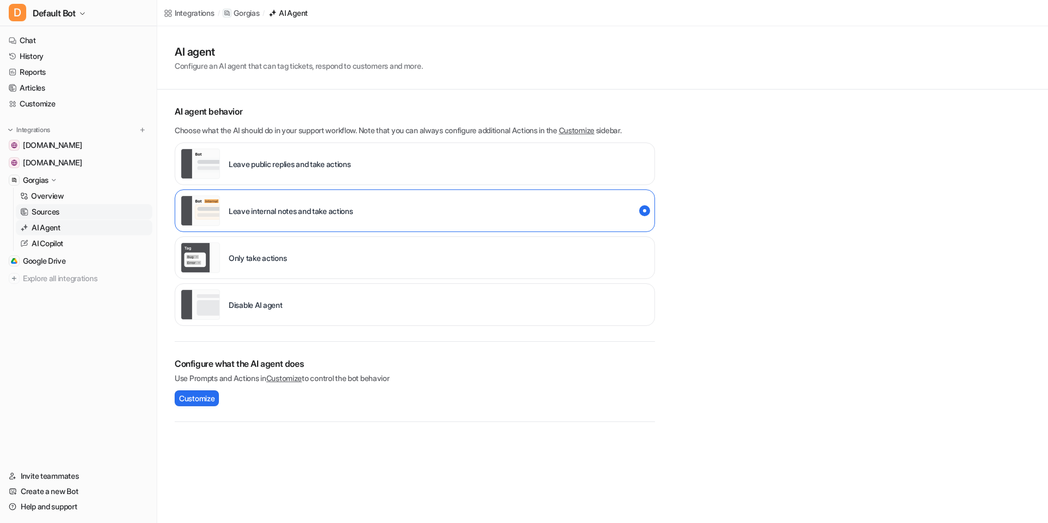
click at [92, 209] on link "Sources" at bounding box center [84, 211] width 136 height 15
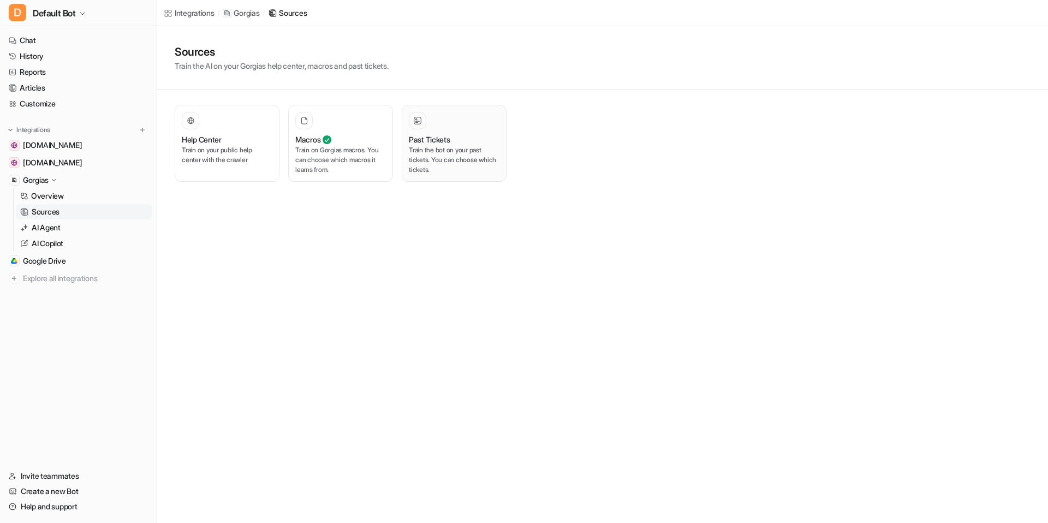
click at [454, 141] on div "Past Tickets" at bounding box center [454, 139] width 91 height 11
